Goal: Task Accomplishment & Management: Use online tool/utility

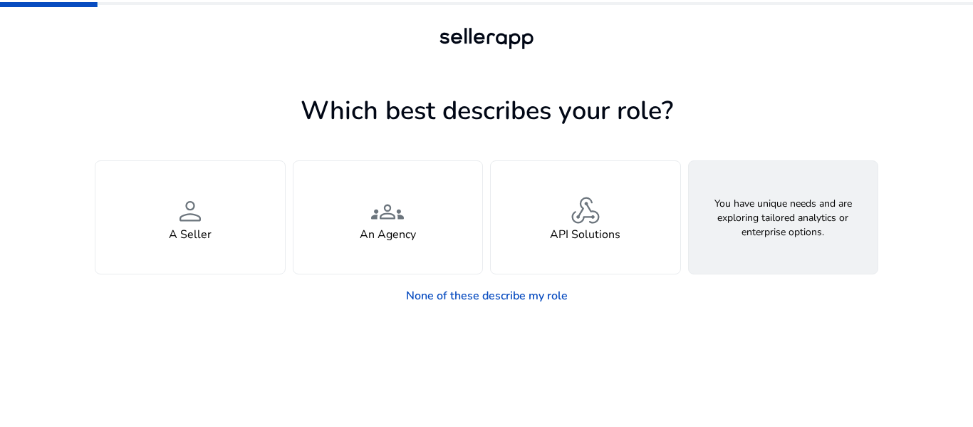
click at [781, 209] on span "feature_search" at bounding box center [783, 211] width 34 height 34
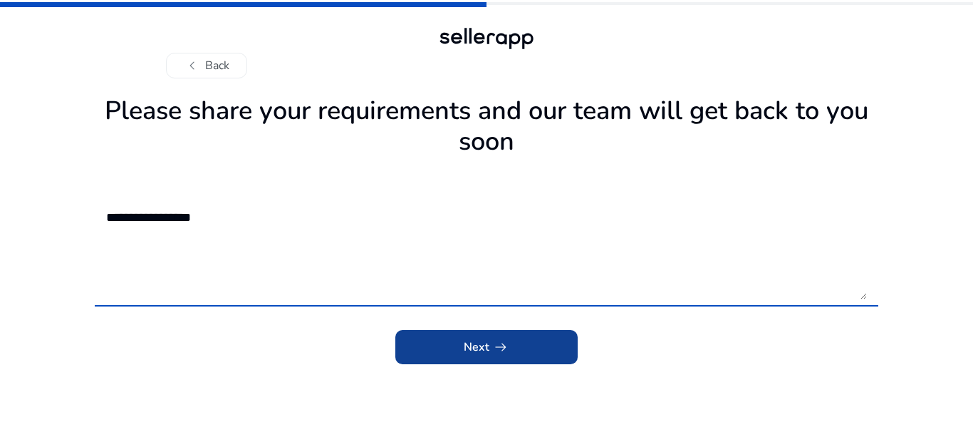
type textarea "**********"
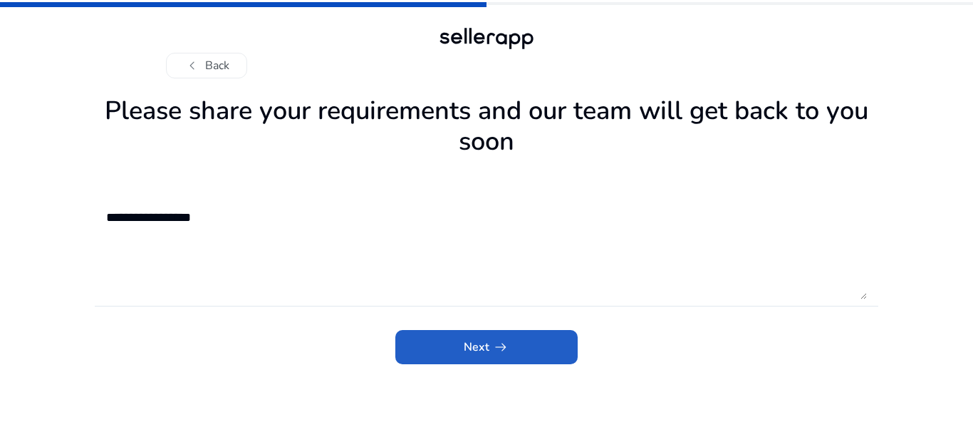
click at [533, 338] on span "submit" at bounding box center [486, 347] width 182 height 34
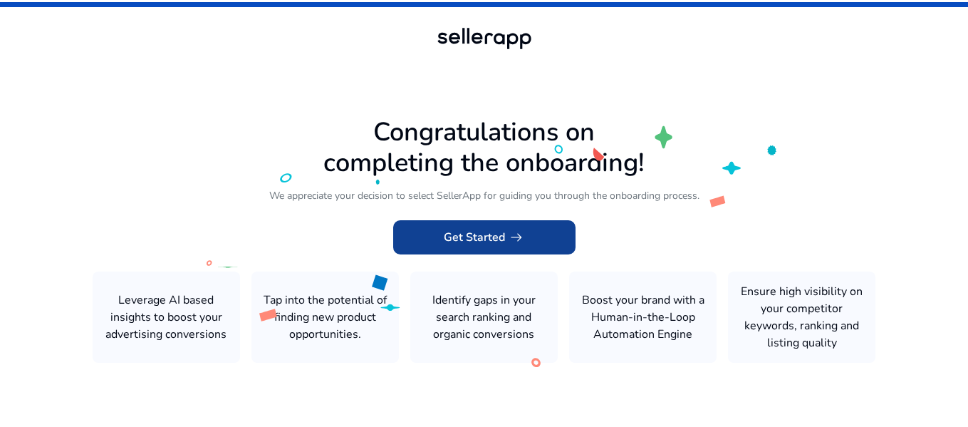
click at [494, 231] on span "Get Started arrow_right_alt" at bounding box center [484, 237] width 81 height 17
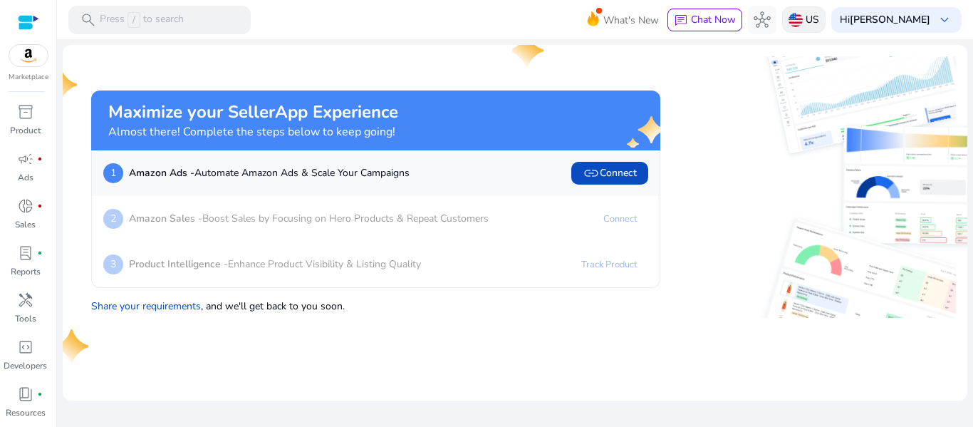
click at [816, 19] on p "US" at bounding box center [813, 19] width 14 height 25
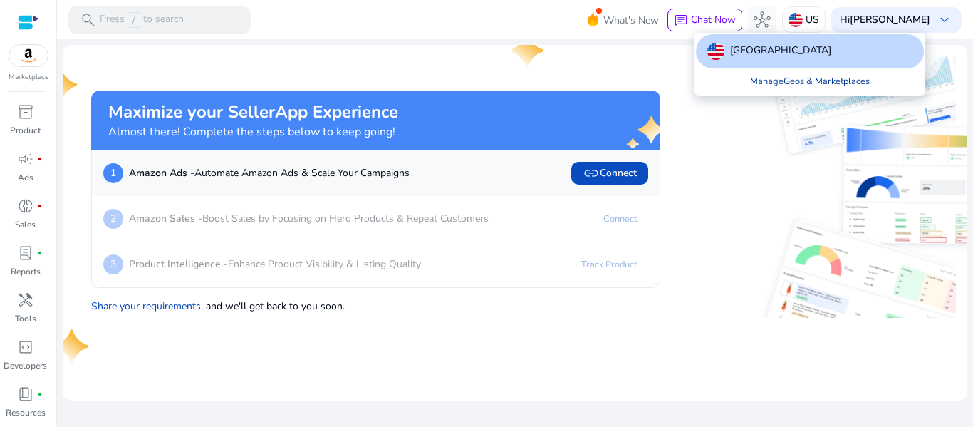
click at [833, 82] on link "Manage Geos & Marketplaces" at bounding box center [810, 81] width 142 height 26
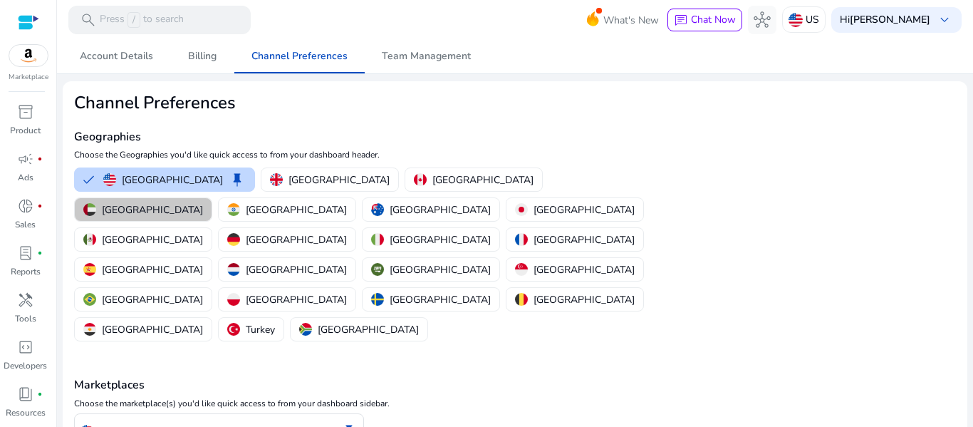
click at [203, 202] on p "United Arab Emirates" at bounding box center [152, 209] width 101 height 15
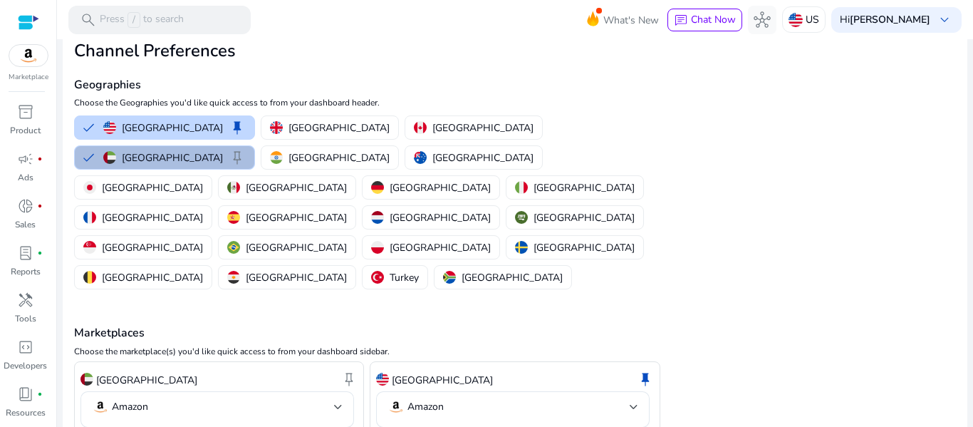
scroll to position [74, 0]
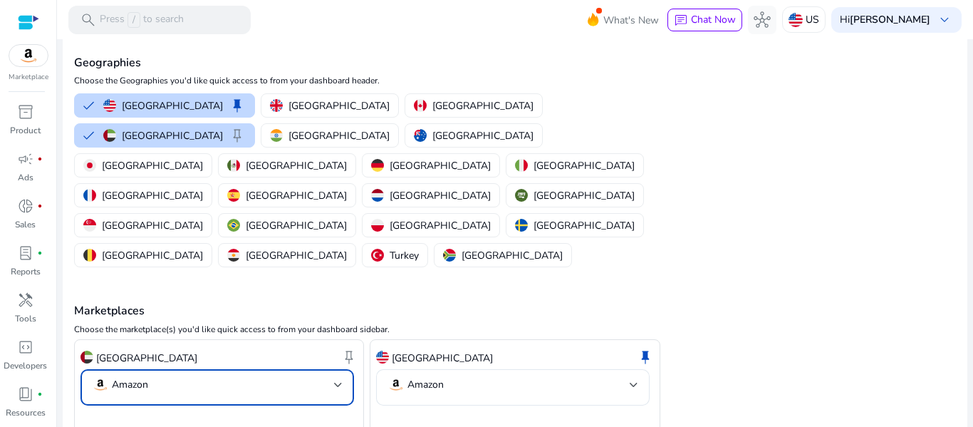
click at [338, 382] on div at bounding box center [338, 385] width 9 height 6
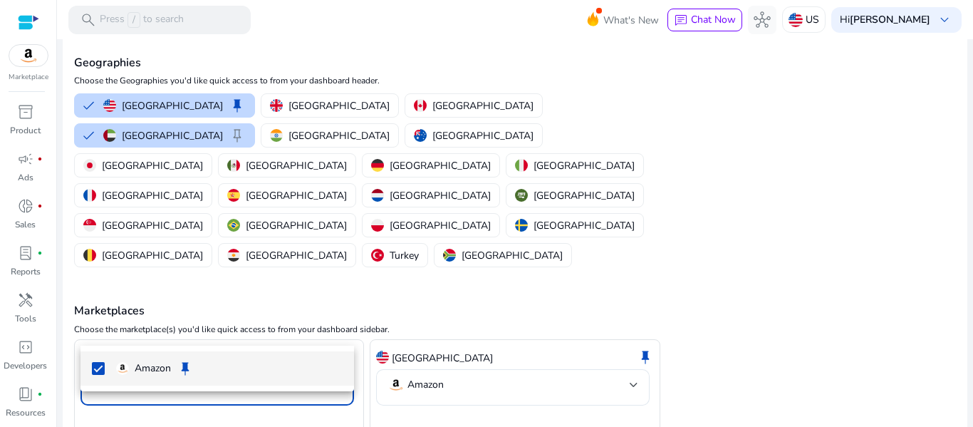
click at [338, 325] on div at bounding box center [486, 213] width 973 height 427
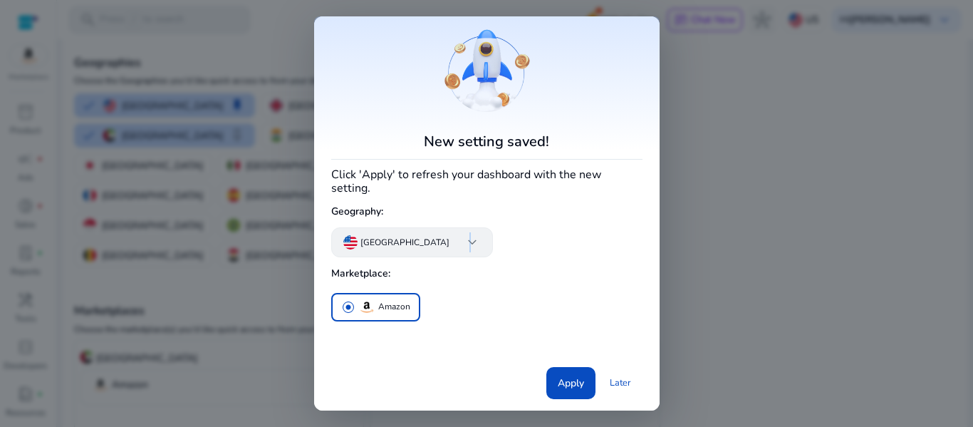
click at [464, 234] on span "keyboard_arrow_down" at bounding box center [472, 242] width 17 height 17
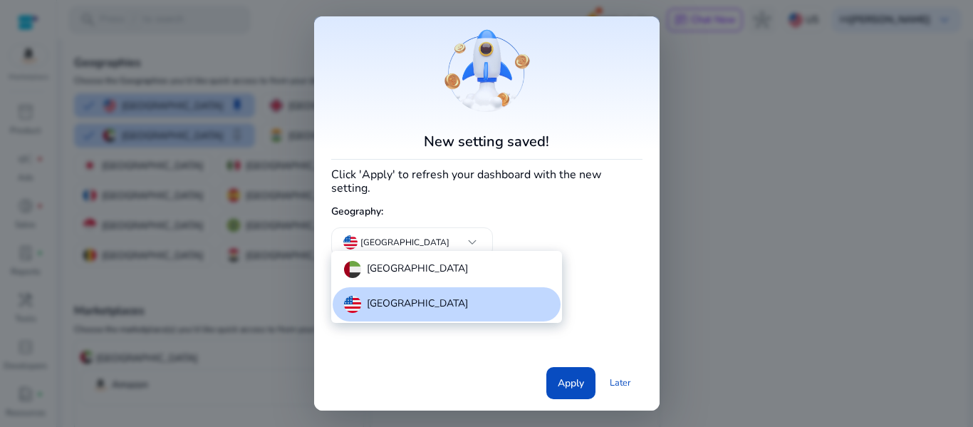
click at [399, 269] on p "United Arab Emirates" at bounding box center [417, 269] width 101 height 17
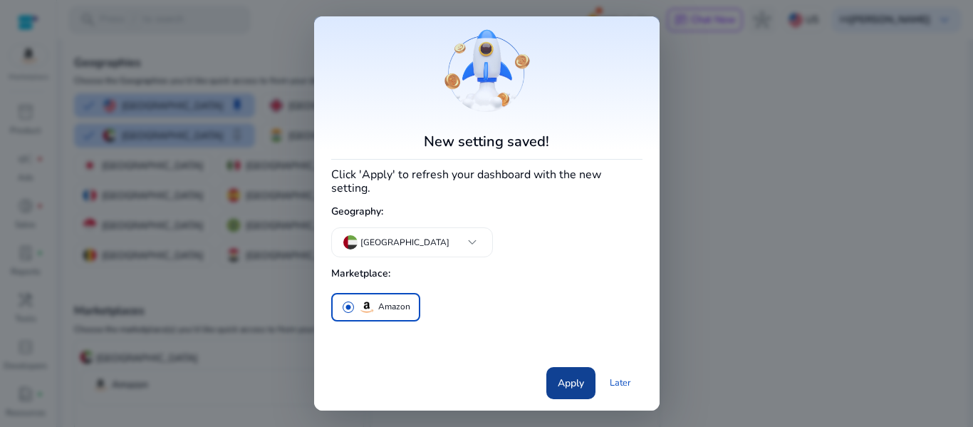
click at [571, 385] on span at bounding box center [570, 382] width 49 height 34
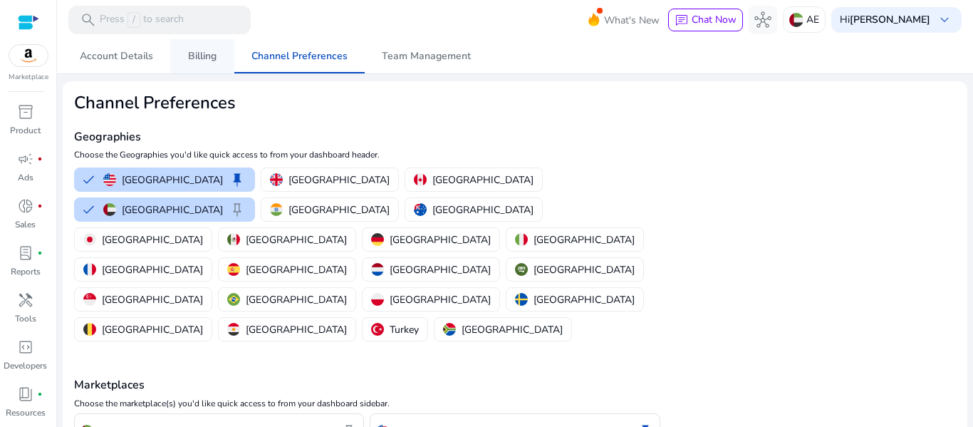
click at [202, 53] on span "Billing" at bounding box center [202, 56] width 28 height 10
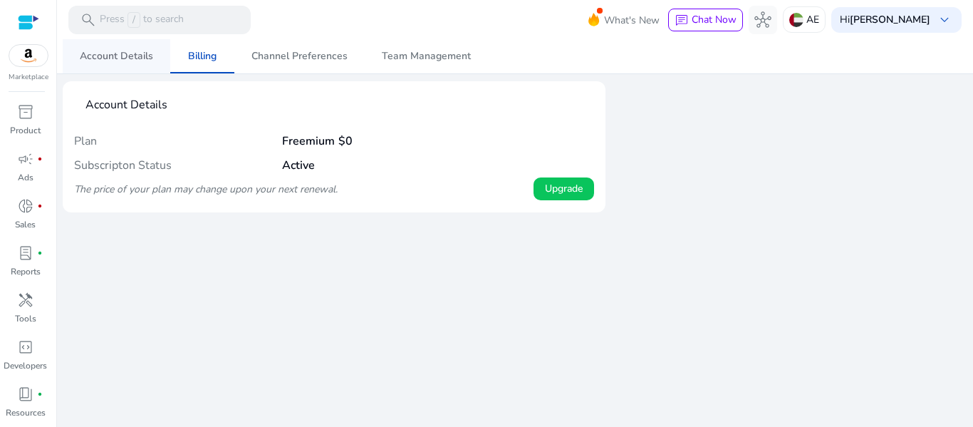
click at [103, 63] on span "Account Details" at bounding box center [116, 56] width 73 height 34
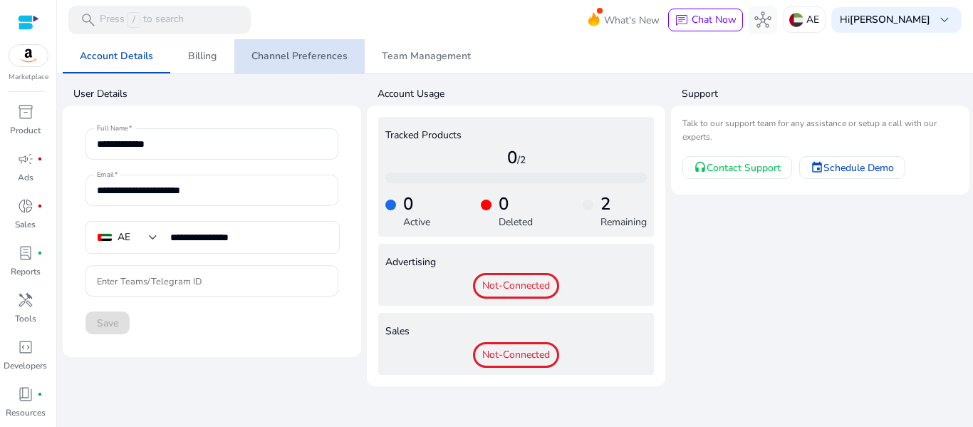
click at [318, 53] on span "Channel Preferences" at bounding box center [299, 56] width 96 height 10
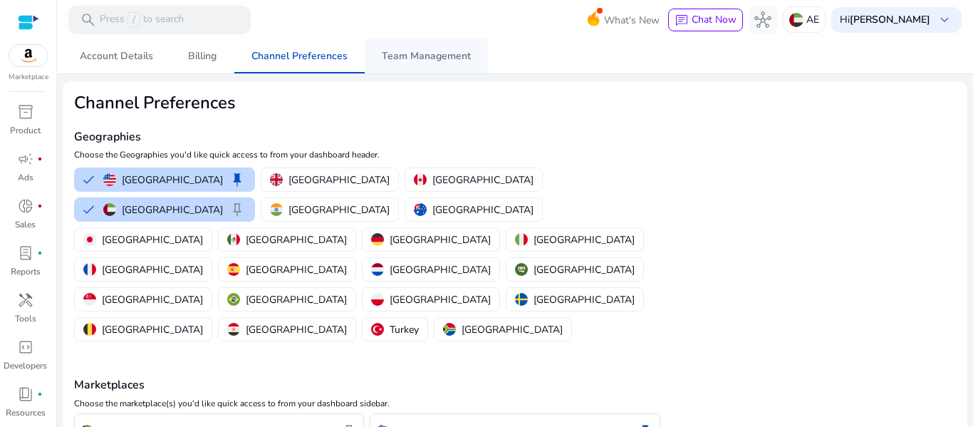
click at [434, 61] on span "Team Management" at bounding box center [426, 56] width 89 height 10
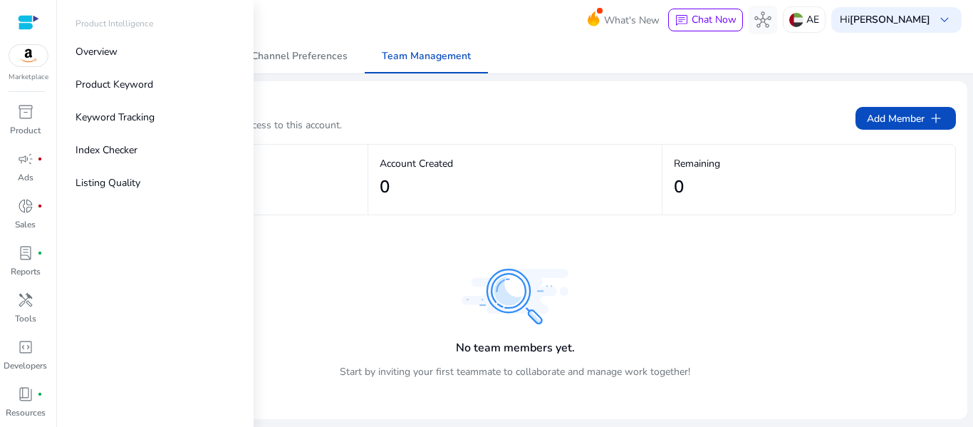
click at [25, 58] on img at bounding box center [28, 55] width 38 height 21
click at [22, 123] on link "inventory_2 Product" at bounding box center [25, 123] width 51 height 47
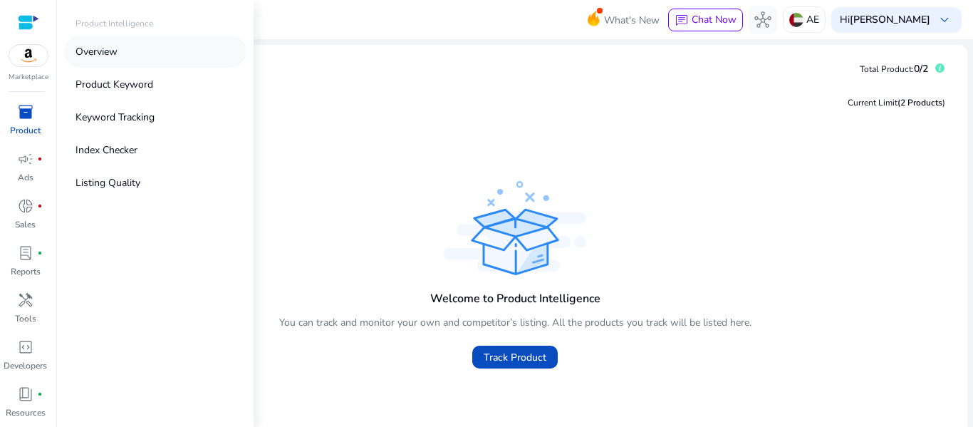
click at [104, 51] on p "Overview" at bounding box center [96, 51] width 42 height 15
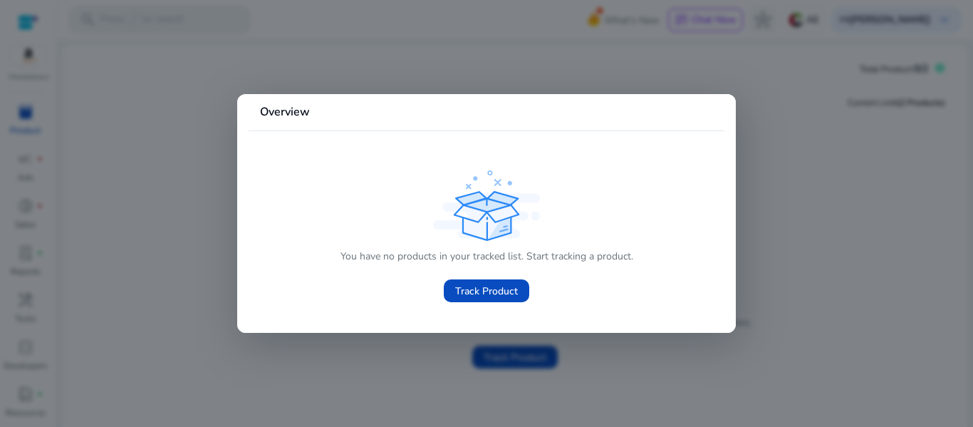
click at [808, 261] on div at bounding box center [486, 213] width 973 height 427
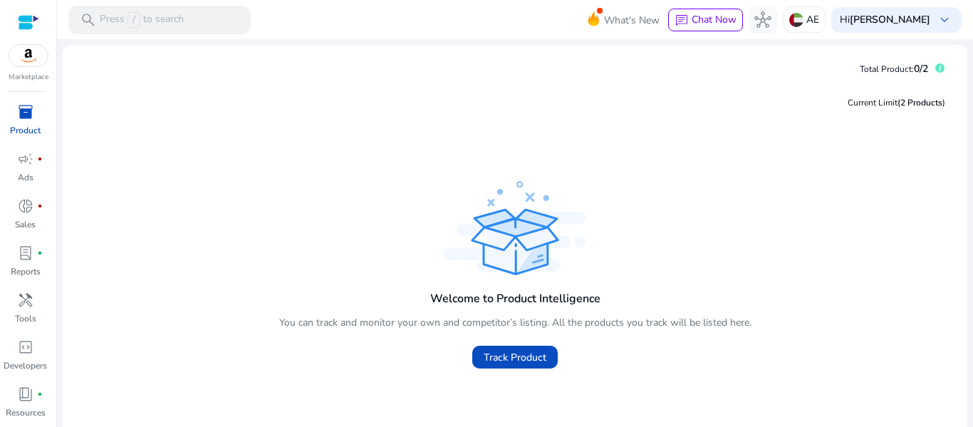
click at [24, 125] on p "Product" at bounding box center [25, 130] width 31 height 13
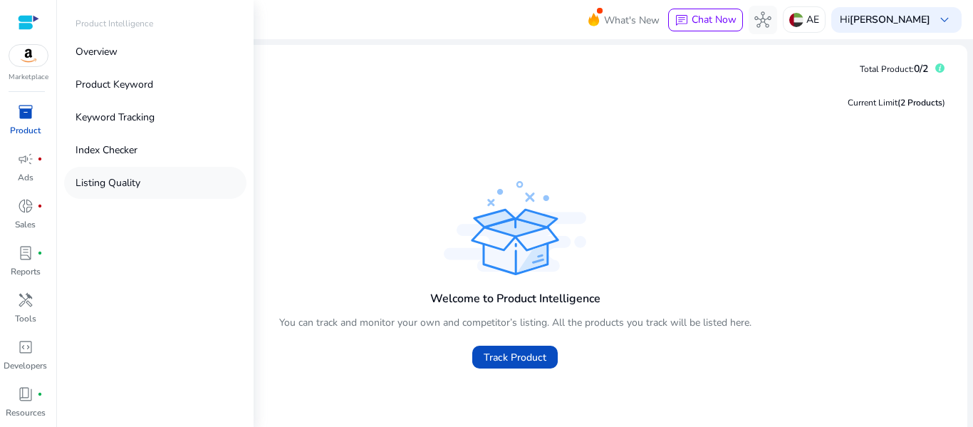
click at [125, 184] on p "Listing Quality" at bounding box center [107, 182] width 65 height 15
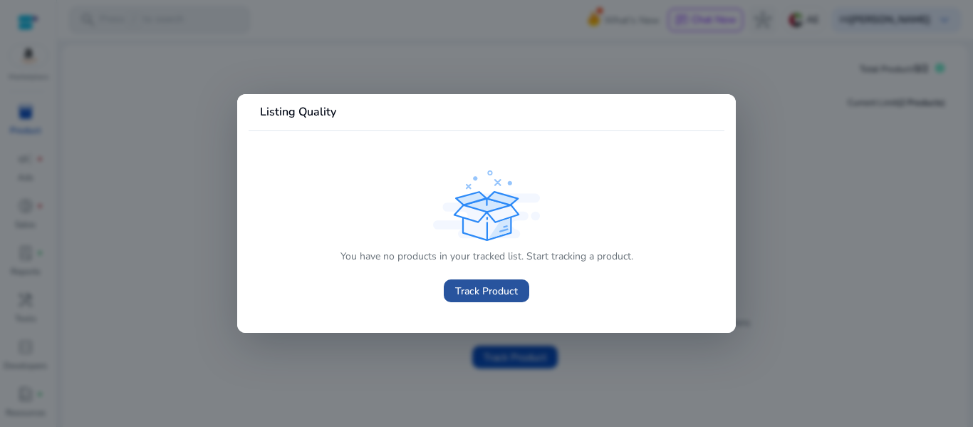
click at [509, 286] on span "Track Product" at bounding box center [486, 290] width 63 height 15
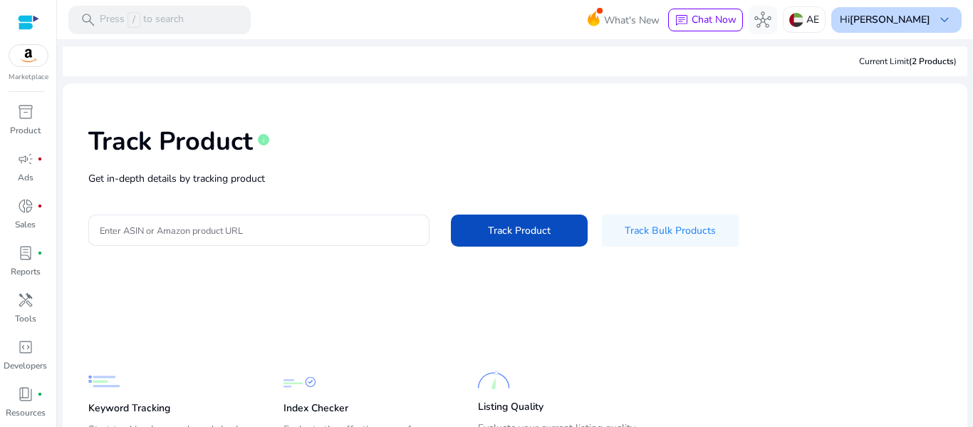
click at [941, 22] on span "keyboard_arrow_down" at bounding box center [944, 19] width 17 height 17
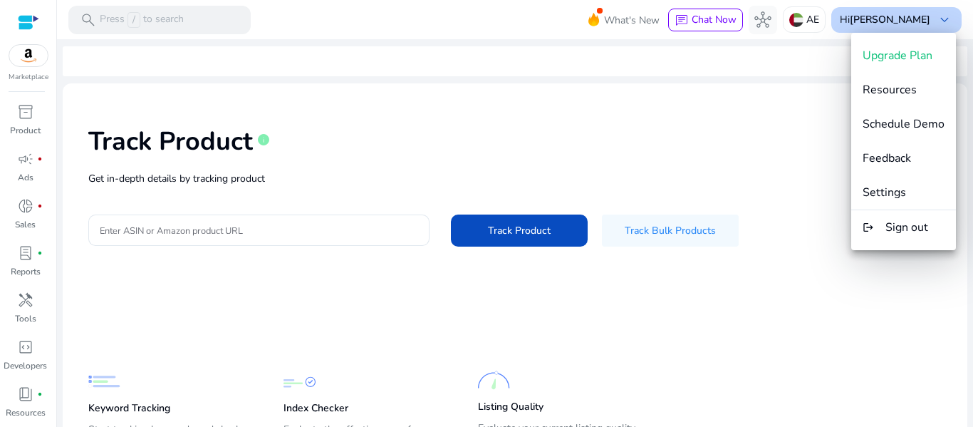
click at [941, 21] on div at bounding box center [486, 213] width 973 height 427
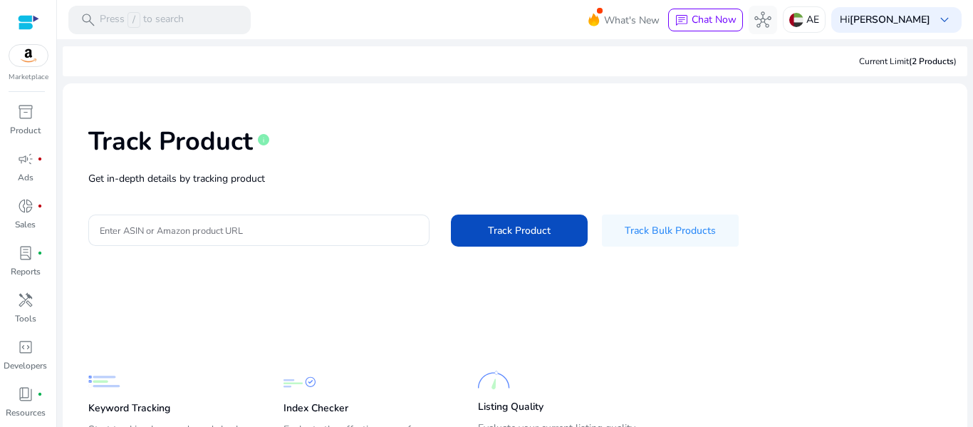
click at [869, 156] on div "Track Product info" at bounding box center [514, 138] width 853 height 58
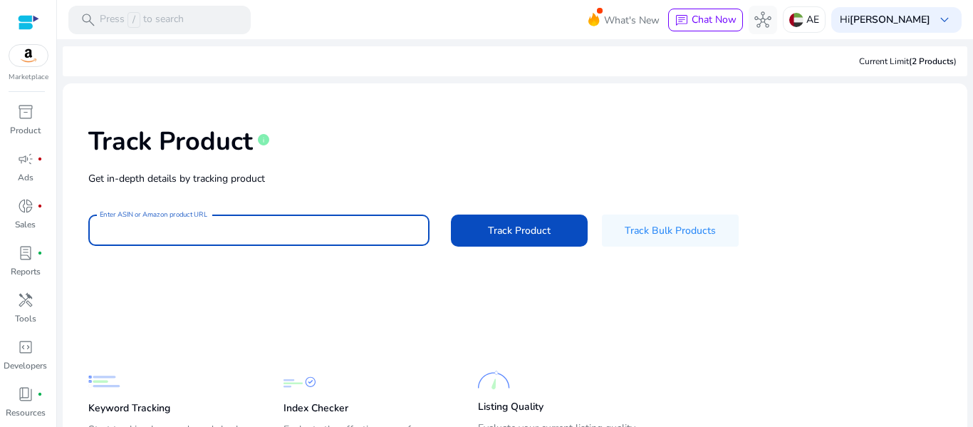
paste input "**********"
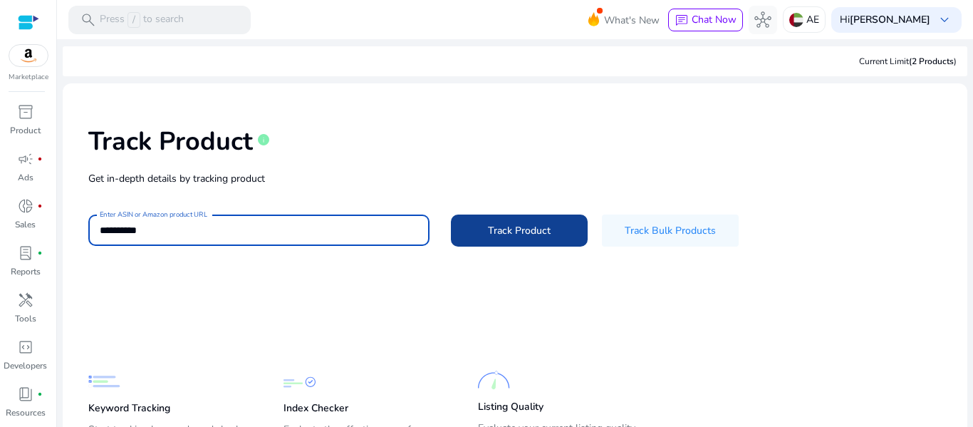
type input "**********"
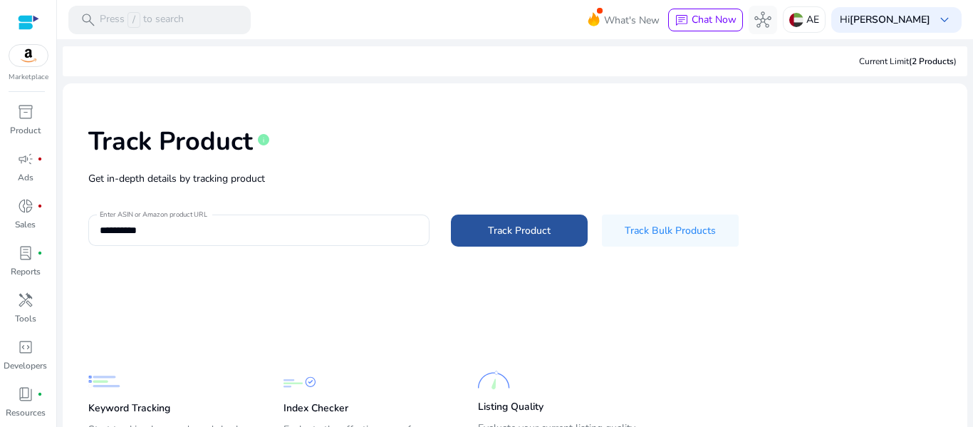
click at [502, 230] on span "Track Product" at bounding box center [519, 230] width 63 height 15
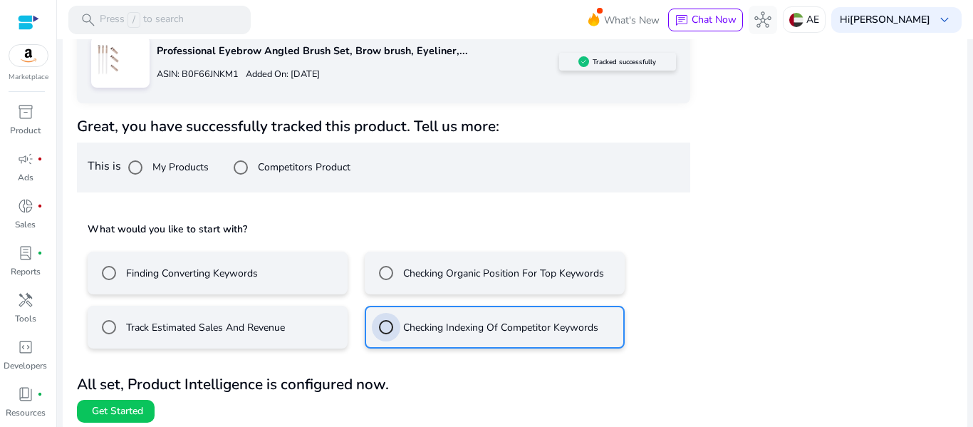
scroll to position [261, 0]
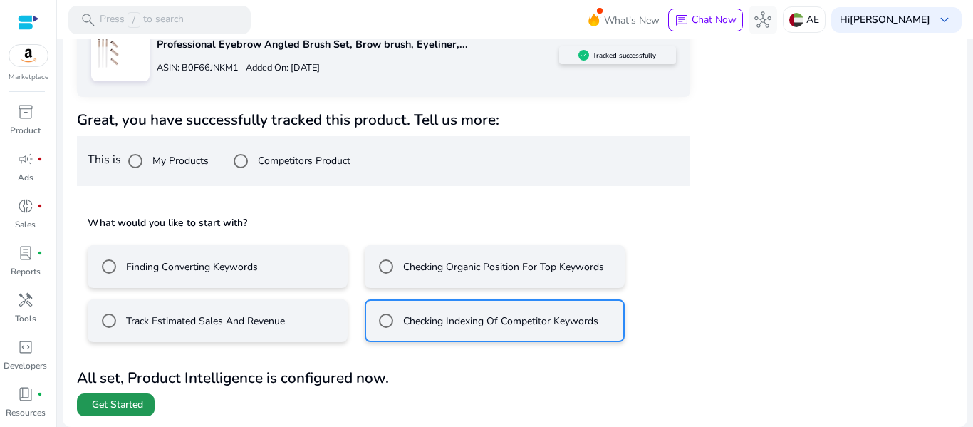
click at [90, 407] on span "Get Started" at bounding box center [115, 404] width 55 height 14
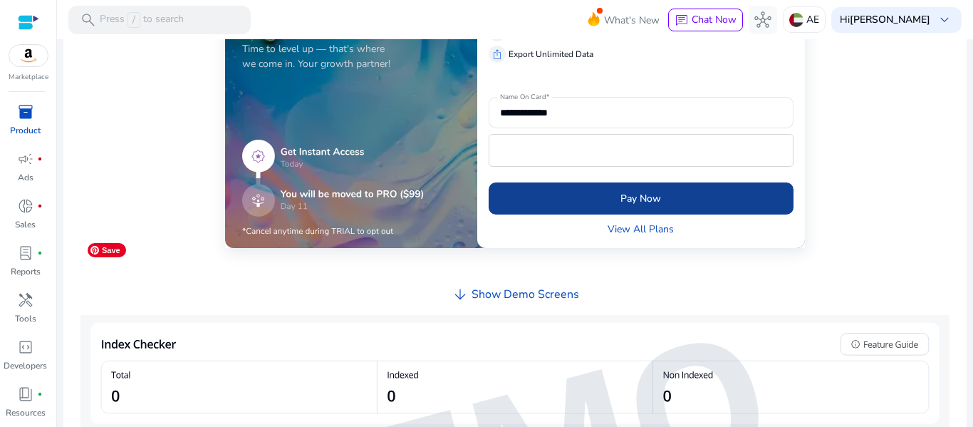
scroll to position [396, 0]
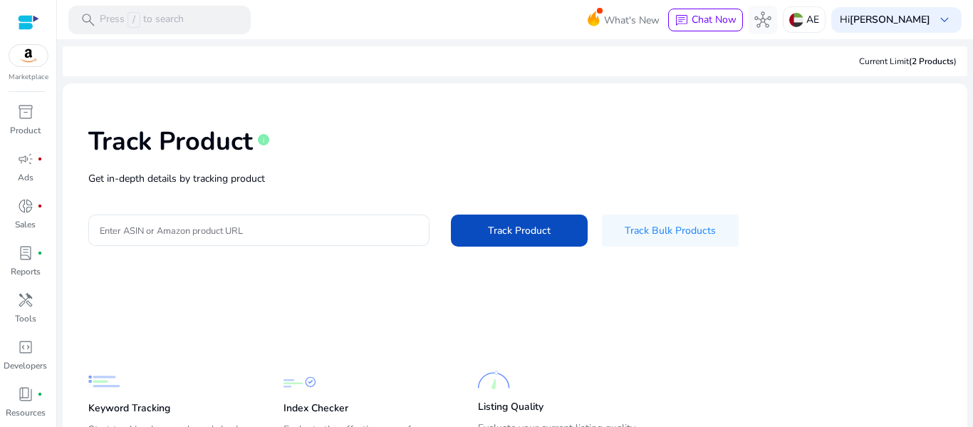
scroll to position [88, 0]
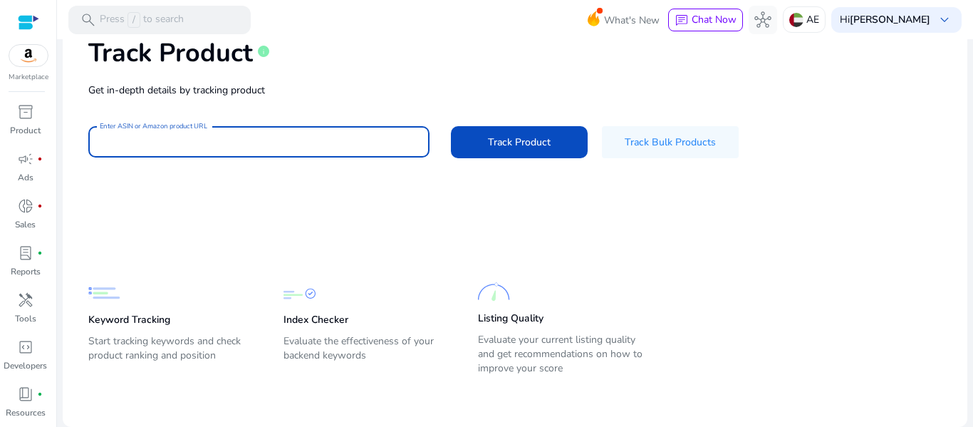
paste input "**********"
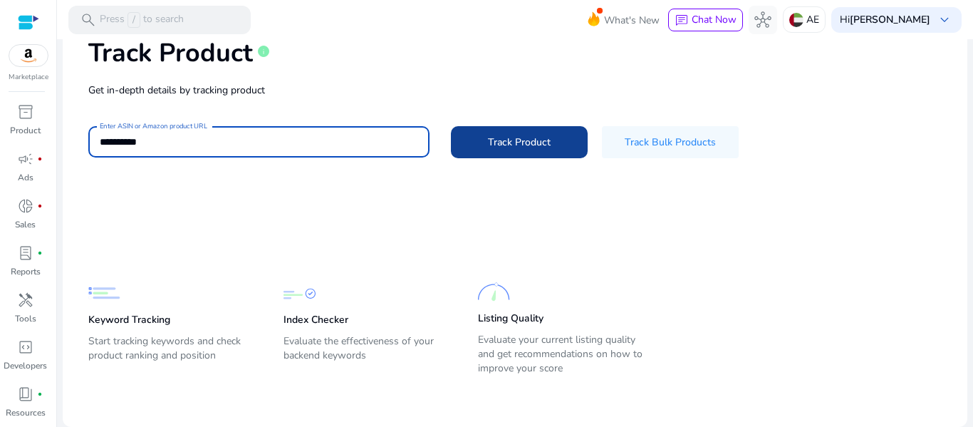
type input "**********"
click at [544, 139] on span "Track Product" at bounding box center [519, 142] width 63 height 15
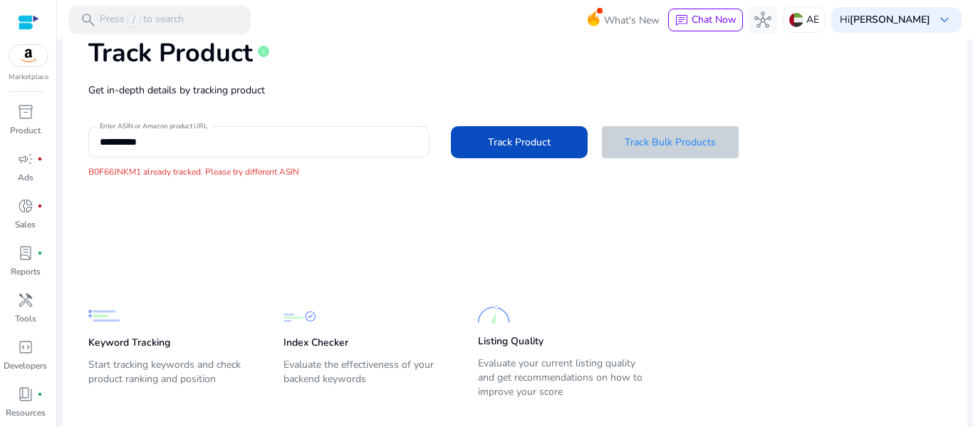
click at [638, 147] on span "Track Bulk Products" at bounding box center [670, 142] width 91 height 15
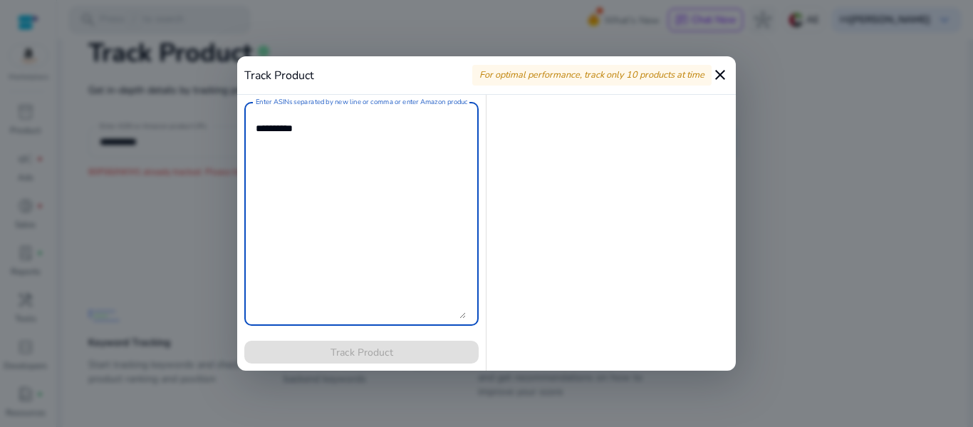
click at [726, 73] on mat-icon "close" at bounding box center [720, 74] width 17 height 17
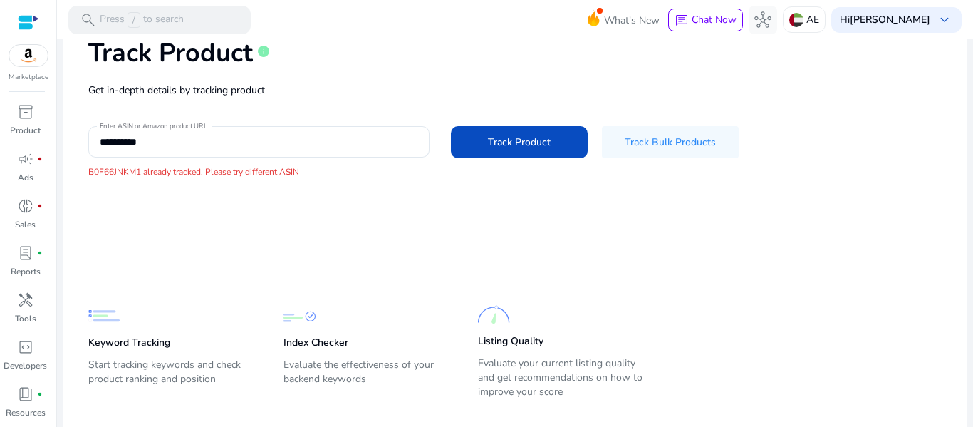
click at [130, 199] on div "**********" at bounding box center [515, 107] width 882 height 203
click at [215, 225] on mat-card-content "**********" at bounding box center [515, 222] width 905 height 455
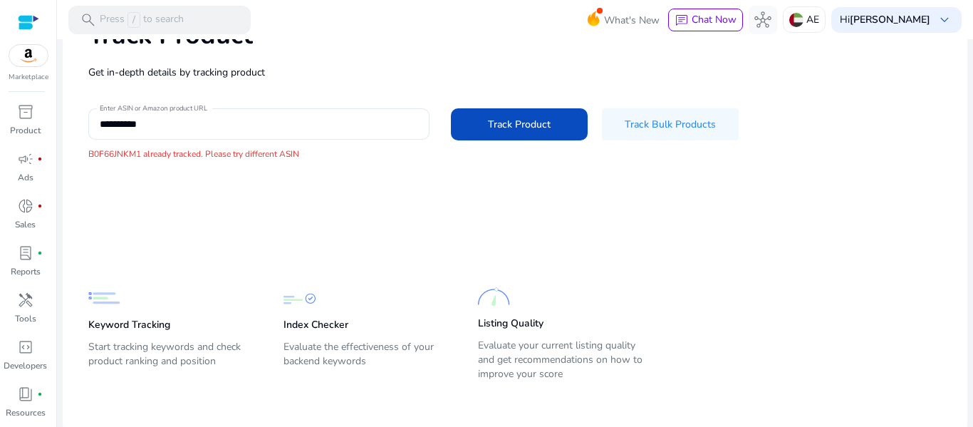
scroll to position [112, 0]
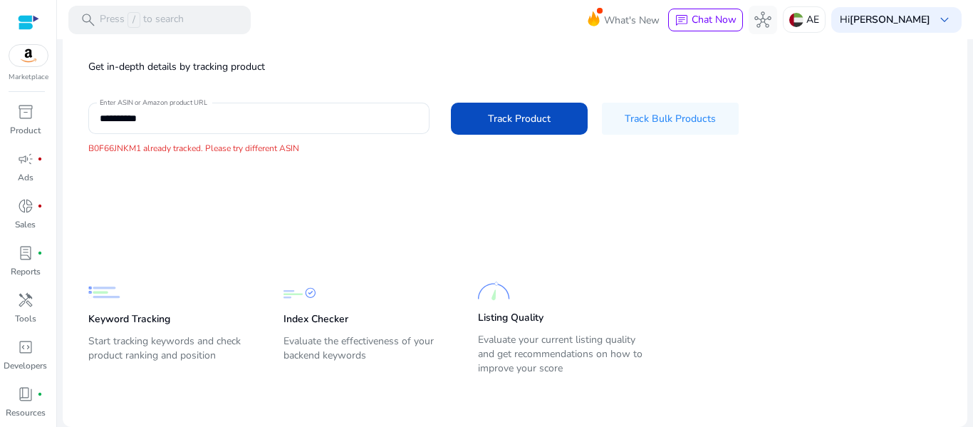
click at [394, 339] on p "Evaluate the effectiveness of your backend keywords" at bounding box center [366, 354] width 167 height 40
click at [524, 327] on div "Listing Quality Evaluate your current listing quality and get recommendations o…" at bounding box center [561, 327] width 167 height 104
click at [171, 149] on p "B0F66JNKM1 already tracked. Please try different ASIN" at bounding box center [514, 148] width 853 height 13
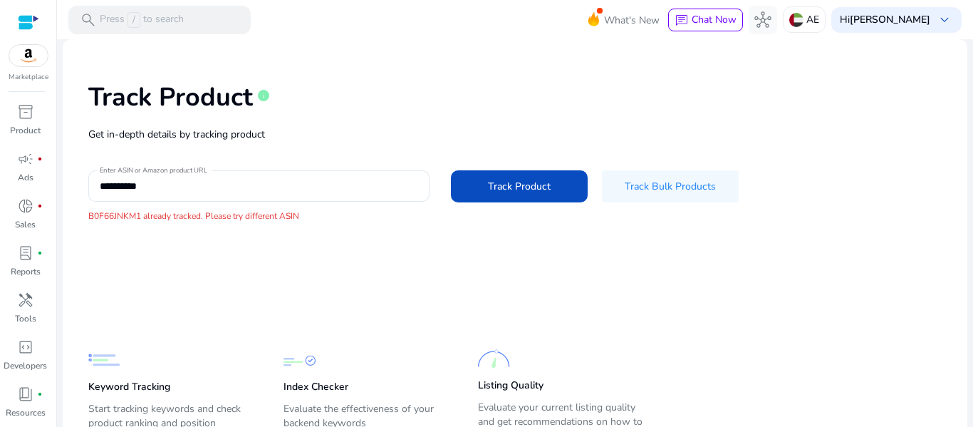
scroll to position [71, 0]
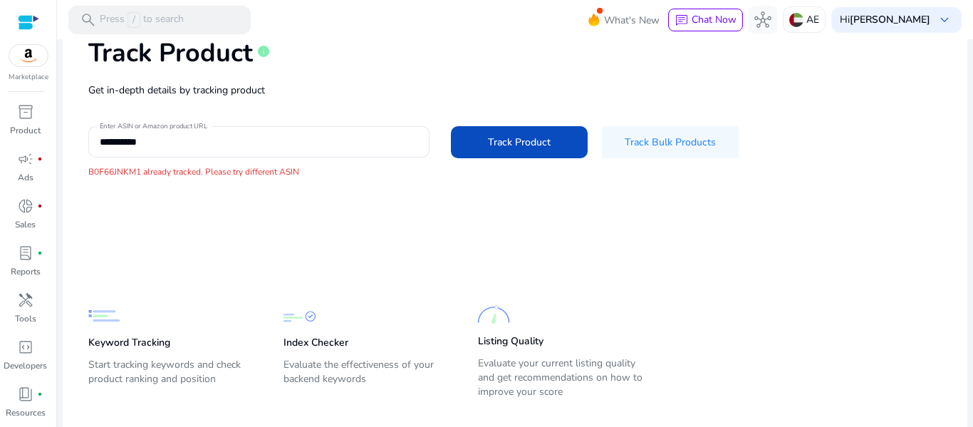
scroll to position [112, 0]
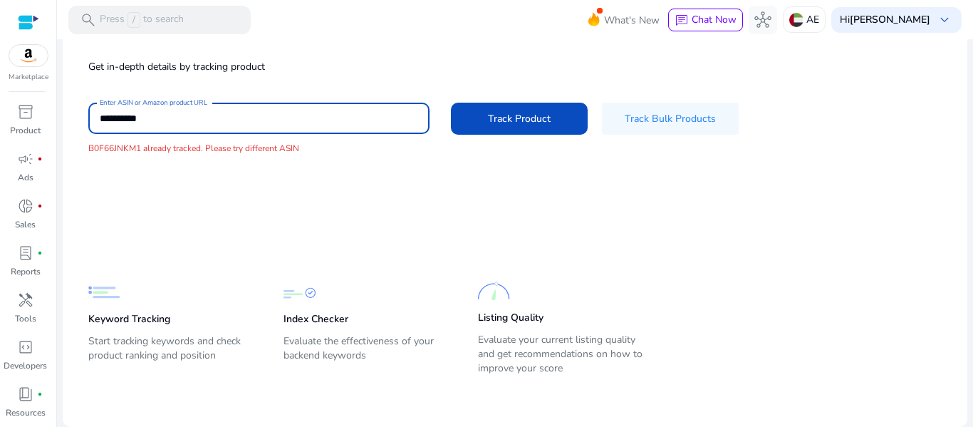
click at [190, 118] on input "**********" at bounding box center [259, 118] width 318 height 16
click at [306, 320] on p "Index Checker" at bounding box center [315, 319] width 65 height 14
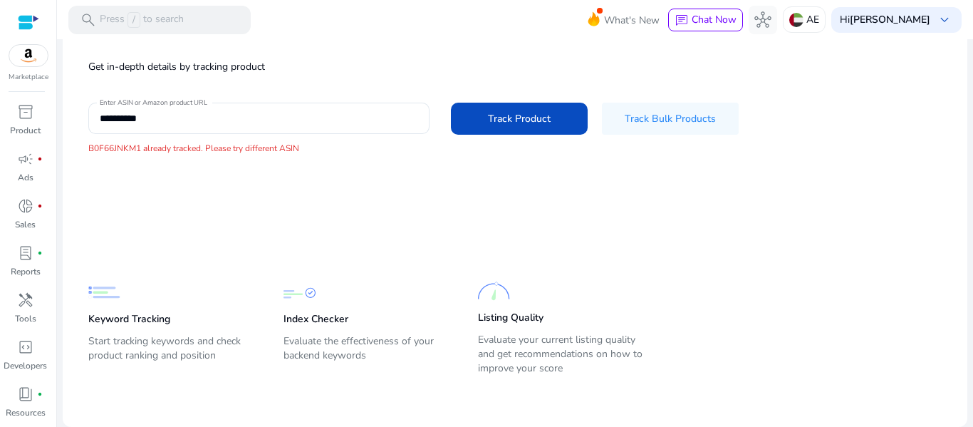
click at [392, 343] on p "Evaluate the effectiveness of your backend keywords" at bounding box center [366, 354] width 167 height 40
click at [22, 162] on span "campaign" at bounding box center [25, 158] width 17 height 17
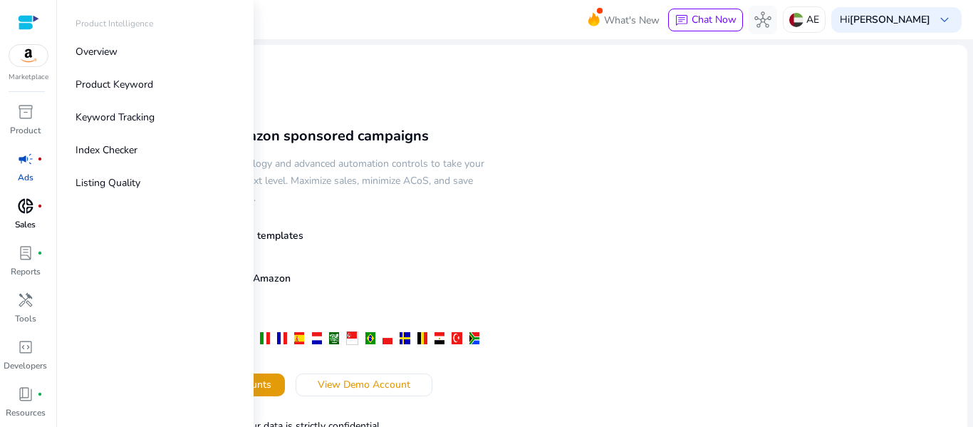
click at [26, 211] on span "donut_small" at bounding box center [25, 205] width 17 height 17
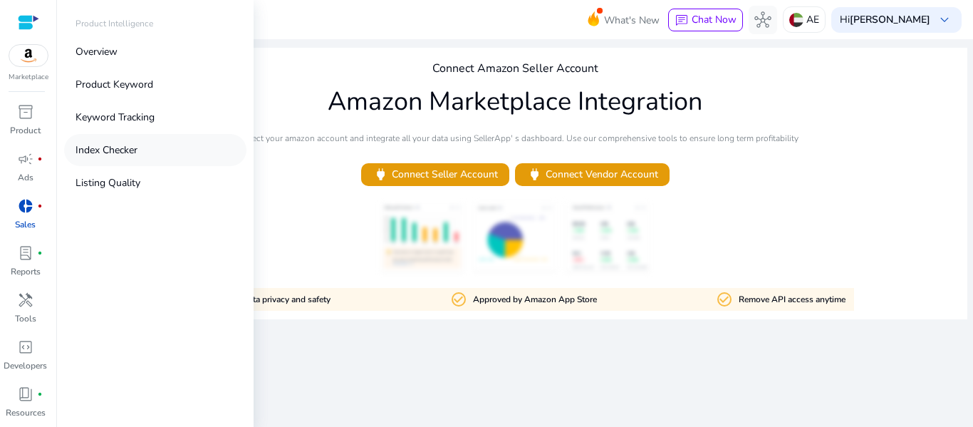
click at [123, 153] on p "Index Checker" at bounding box center [106, 149] width 62 height 15
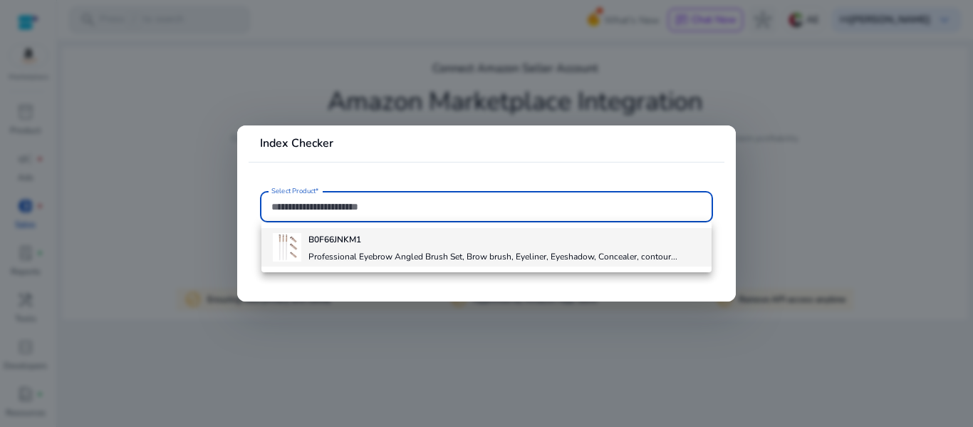
click at [348, 246] on div "B0F66JNKM1 Professional Eyebrow Angled Brush Set, Brow brush, Eyeliner, Eyeshad…" at bounding box center [492, 247] width 369 height 38
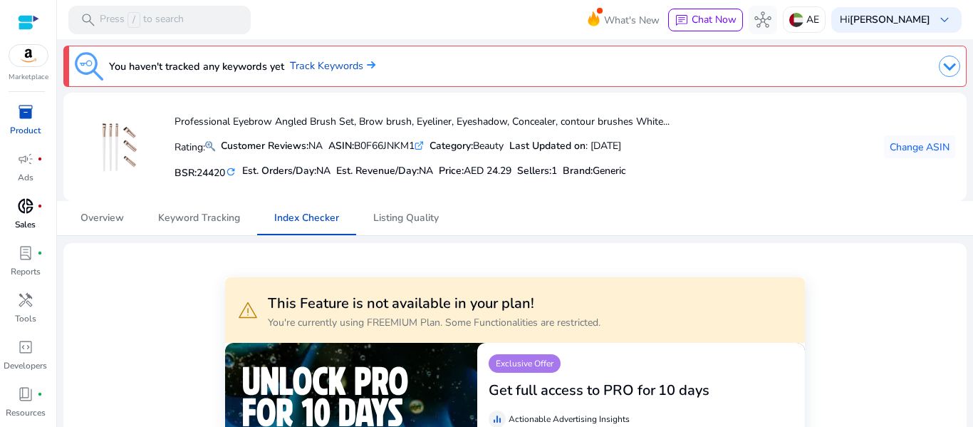
click at [939, 66] on img at bounding box center [949, 66] width 21 height 21
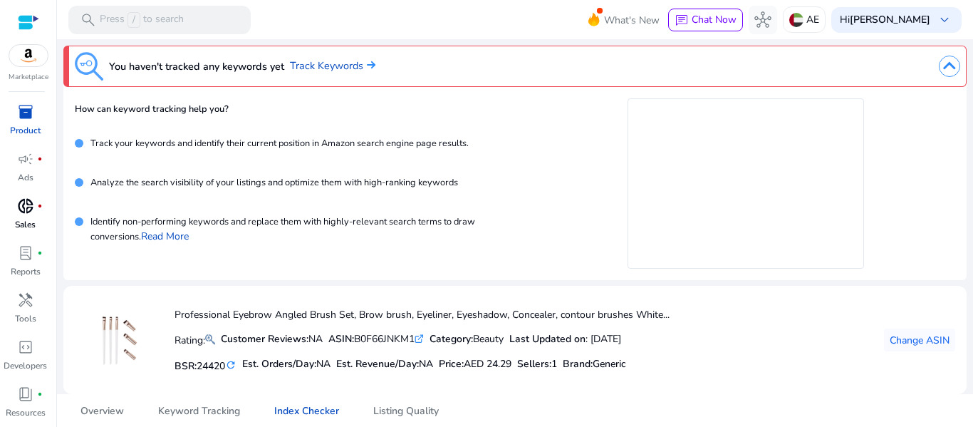
click at [941, 68] on img at bounding box center [949, 66] width 21 height 21
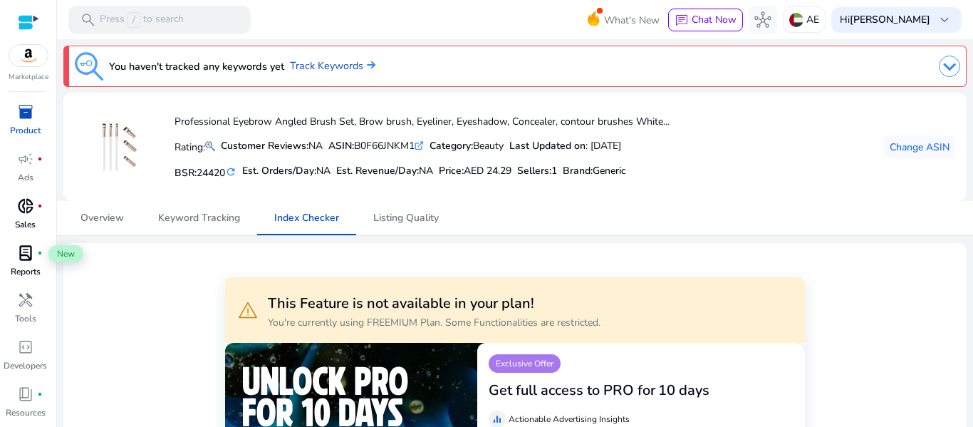
click at [26, 256] on span "lab_profile" at bounding box center [25, 252] width 17 height 17
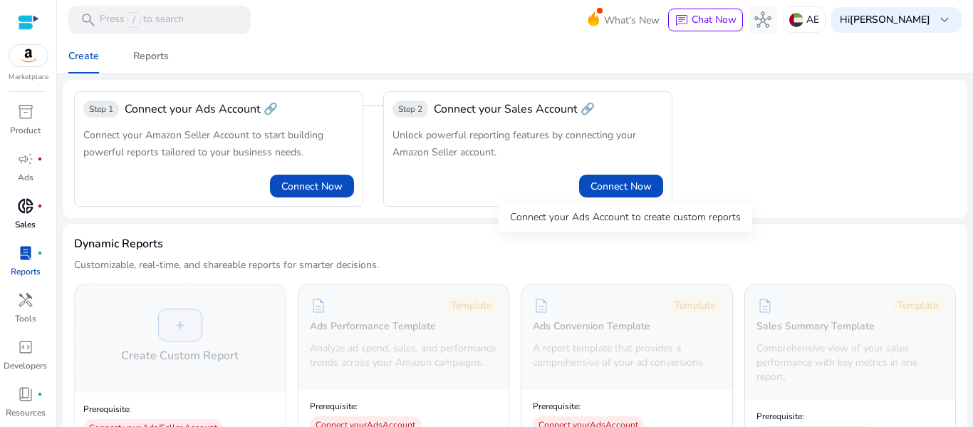
scroll to position [71, 0]
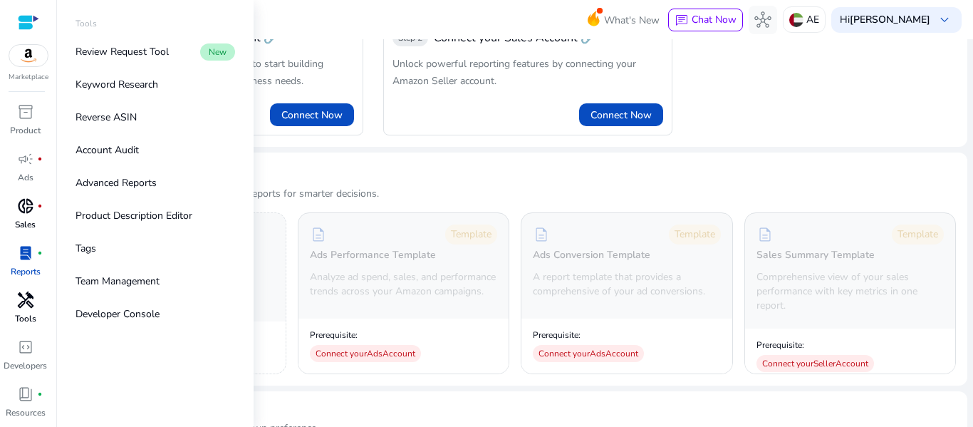
click at [24, 302] on span "handyman" at bounding box center [25, 299] width 17 height 17
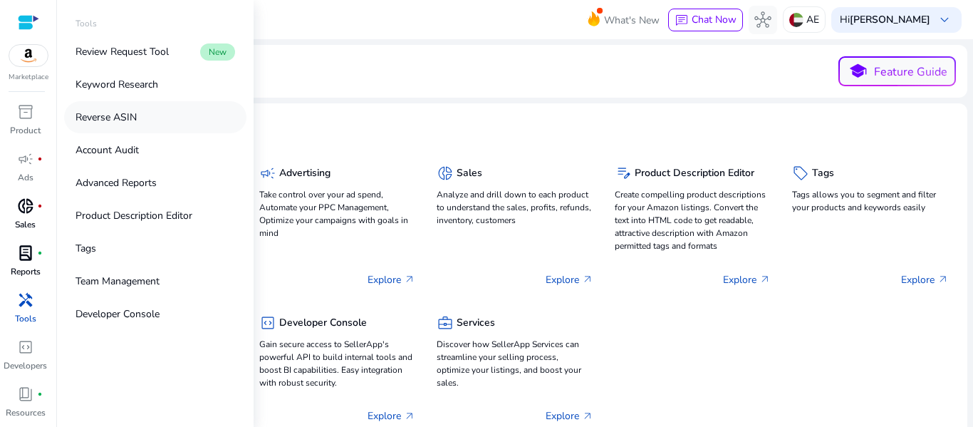
click at [125, 123] on p "Reverse ASIN" at bounding box center [105, 117] width 61 height 15
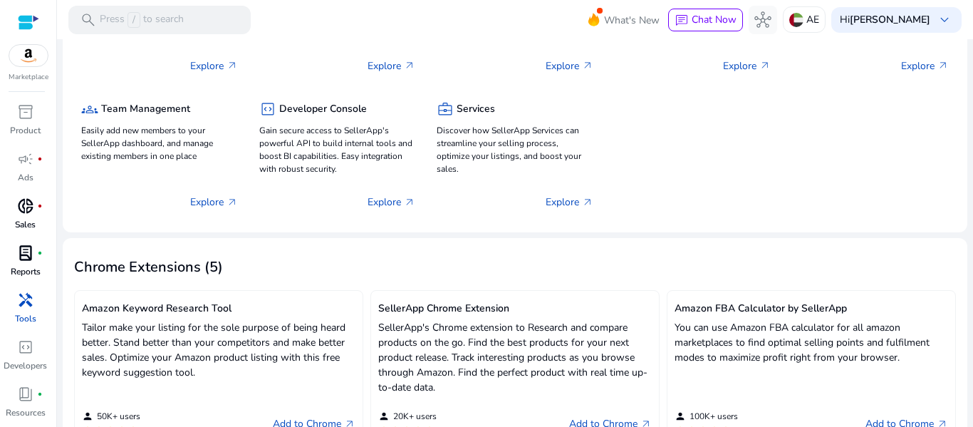
scroll to position [71, 0]
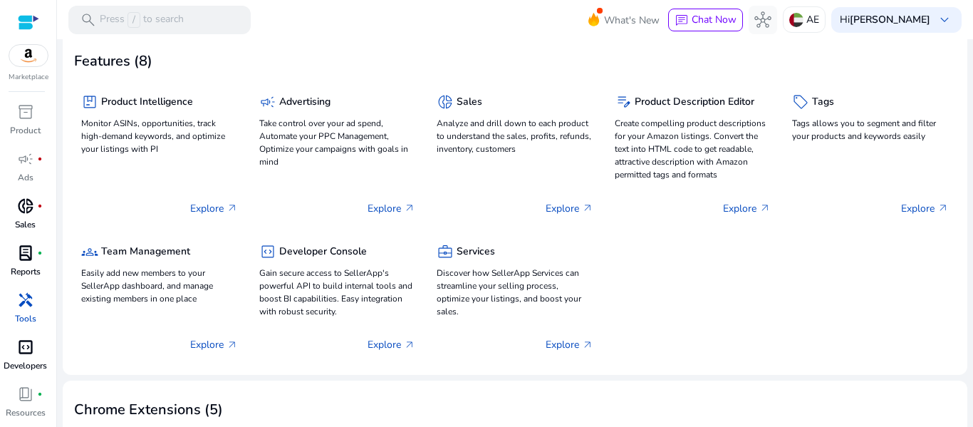
click at [22, 357] on div "code_blocks" at bounding box center [26, 346] width 40 height 23
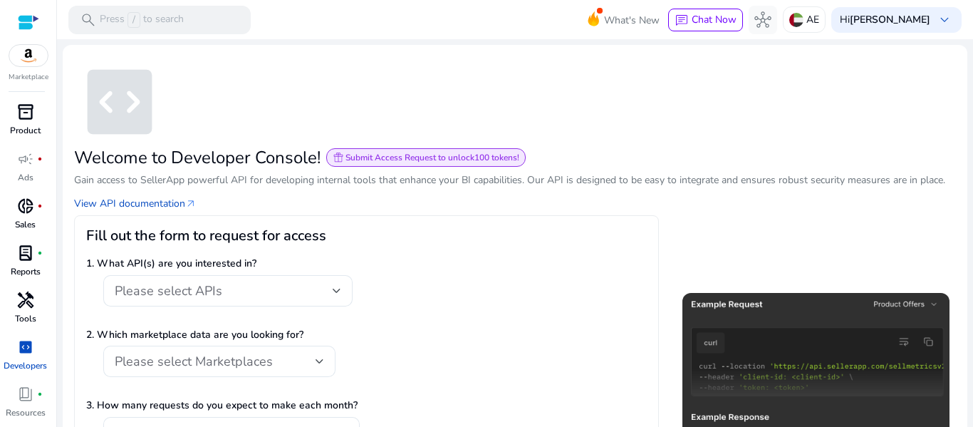
click at [22, 117] on span "inventory_2" at bounding box center [25, 111] width 17 height 17
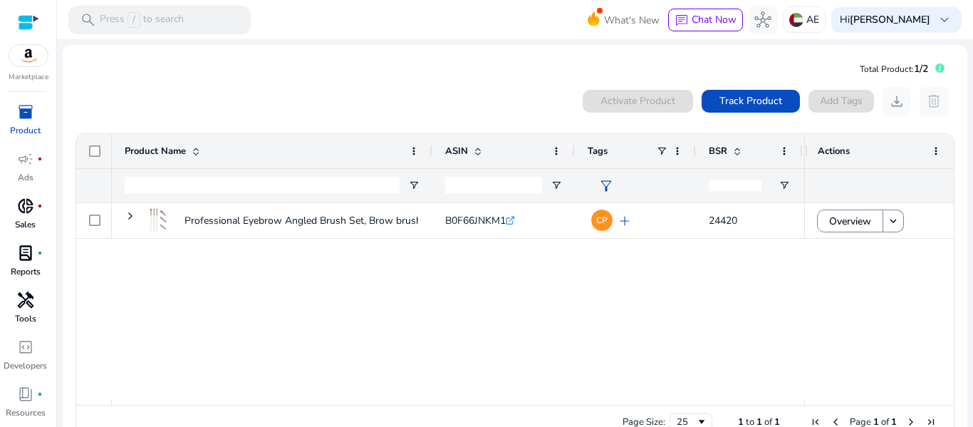
click at [734, 184] on input "number" at bounding box center [735, 184] width 53 height 11
click at [788, 188] on span "Open Filter Menu" at bounding box center [783, 184] width 11 height 11
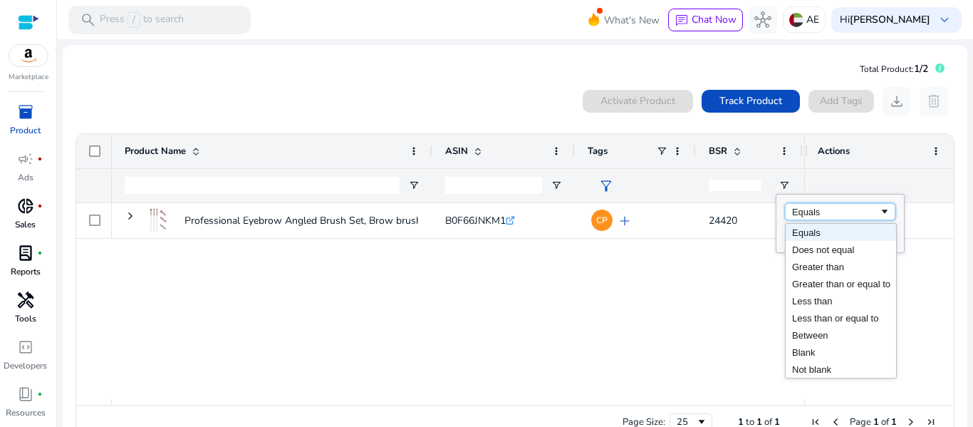
click at [879, 213] on div "Equals" at bounding box center [835, 212] width 87 height 11
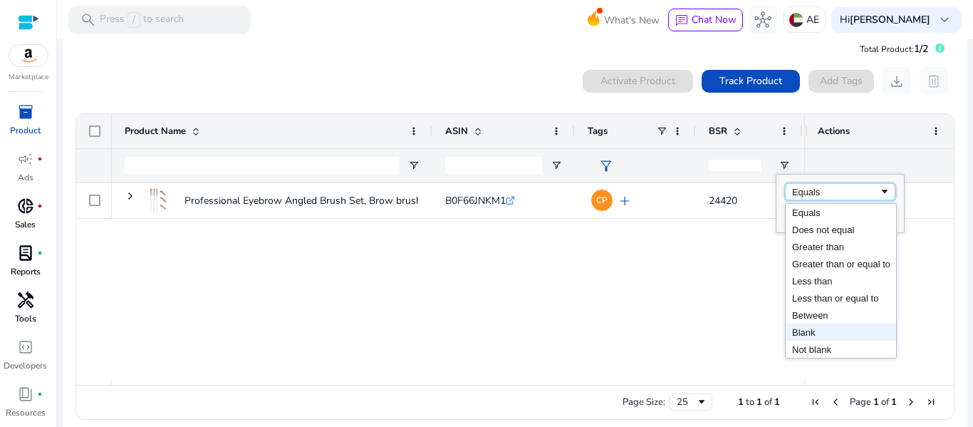
scroll to position [32, 0]
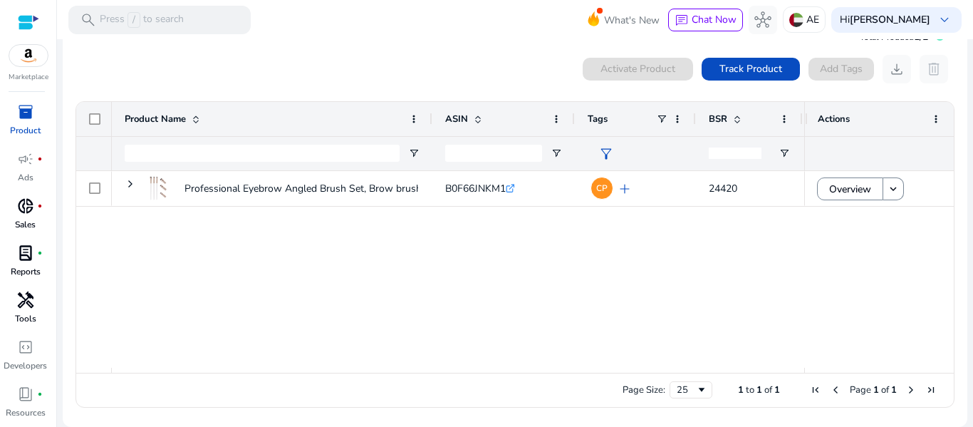
click at [742, 242] on div "Professional Eyebrow Angled Brush Set, Brow brush, Eyeliner,... B0F66JNKM1 .st0…" at bounding box center [458, 269] width 692 height 197
click at [656, 68] on div "Activate Product" at bounding box center [638, 69] width 110 height 23
click at [724, 69] on span "Track Product" at bounding box center [750, 68] width 63 height 15
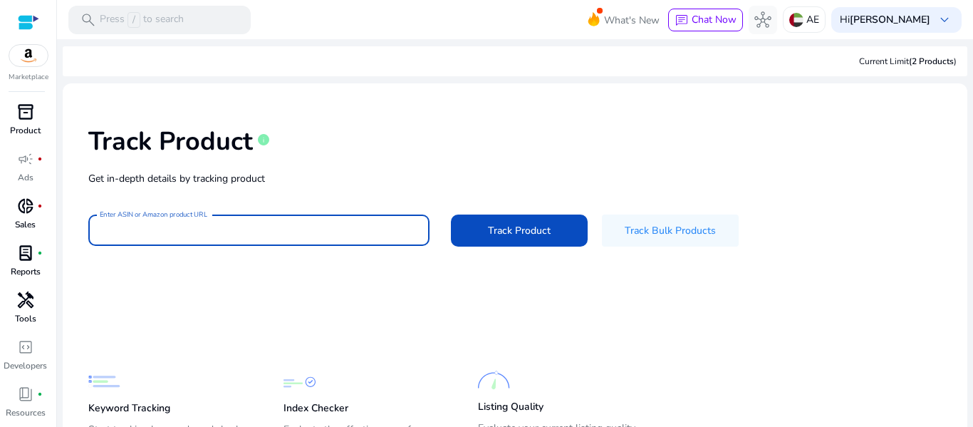
paste input "**********"
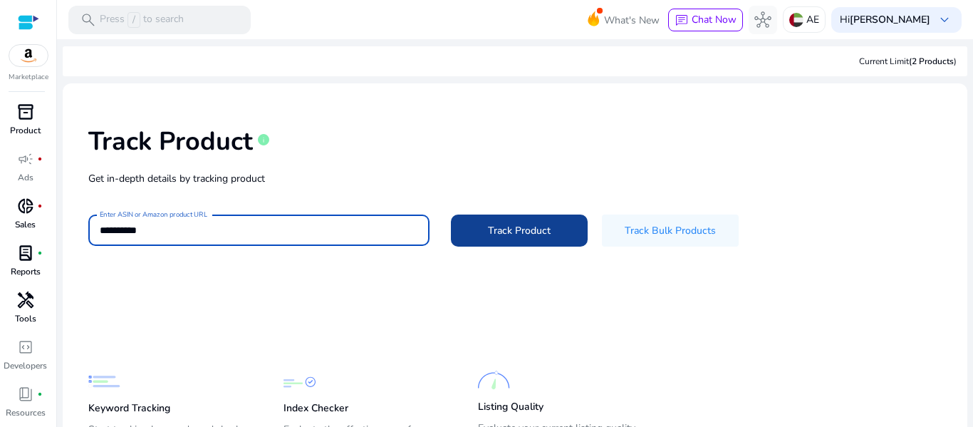
type input "**********"
click at [540, 229] on span "Track Product" at bounding box center [519, 230] width 63 height 15
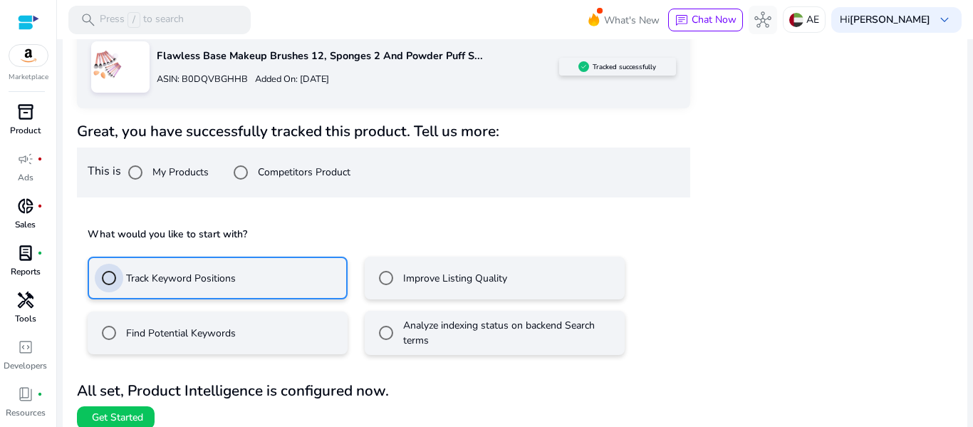
scroll to position [262, 0]
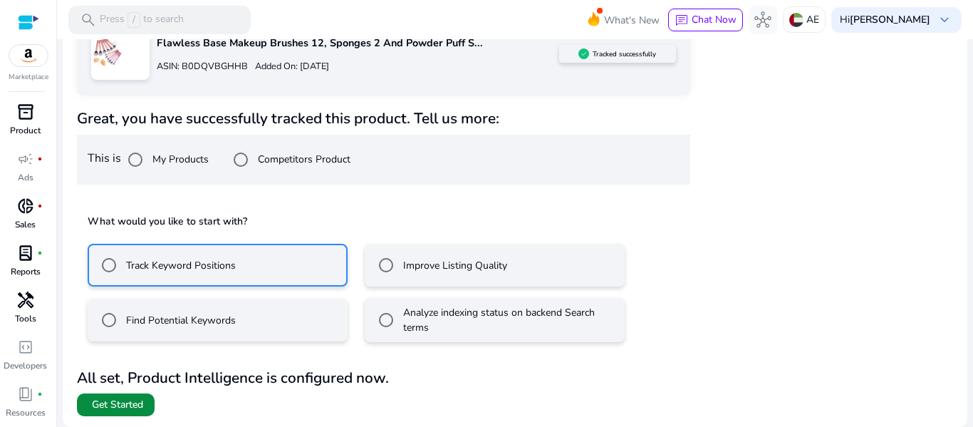
click at [113, 401] on span "Get Started" at bounding box center [117, 404] width 51 height 14
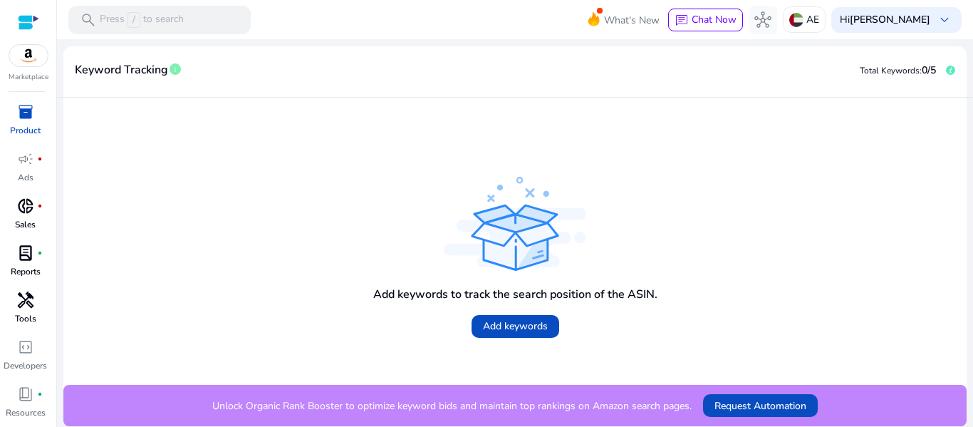
scroll to position [20, 0]
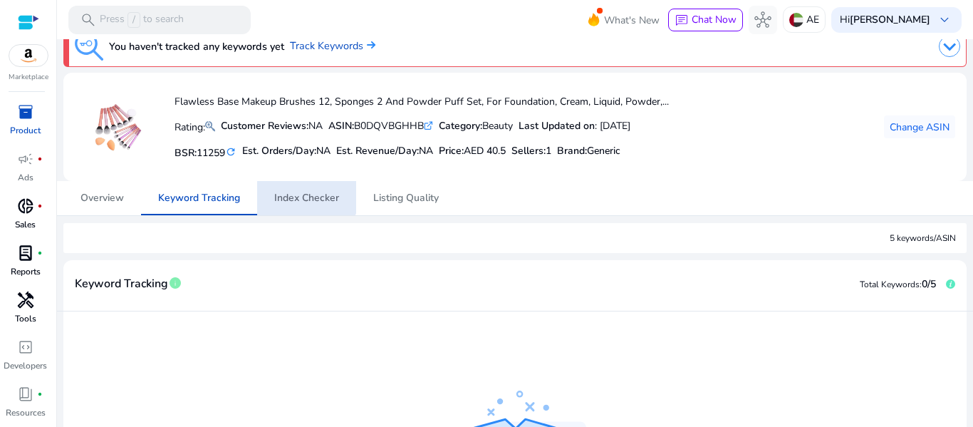
drag, startPoint x: 301, startPoint y: 191, endPoint x: 326, endPoint y: 189, distance: 25.7
click at [300, 193] on span "Index Checker" at bounding box center [306, 198] width 65 height 10
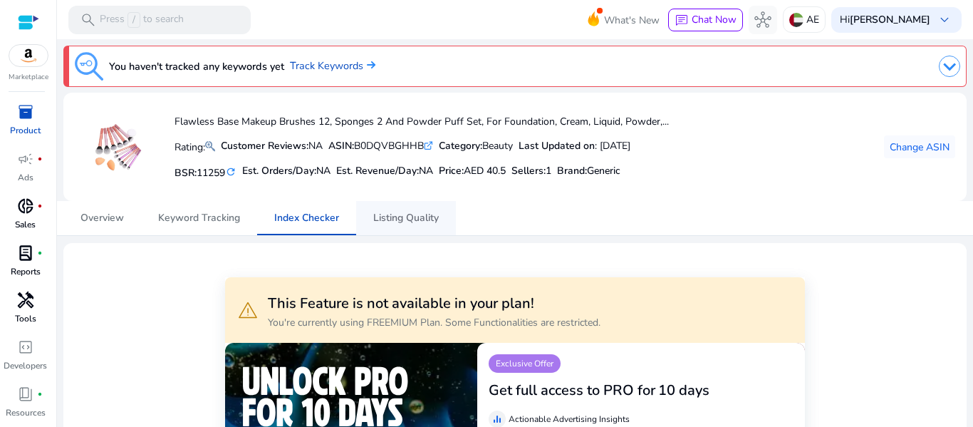
click at [377, 217] on span "Listing Quality" at bounding box center [406, 218] width 66 height 10
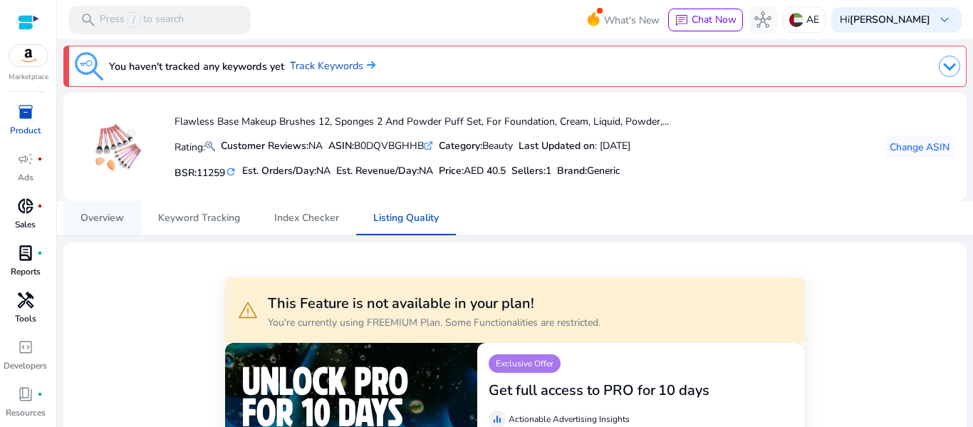
click at [108, 219] on span "Overview" at bounding box center [101, 218] width 43 height 10
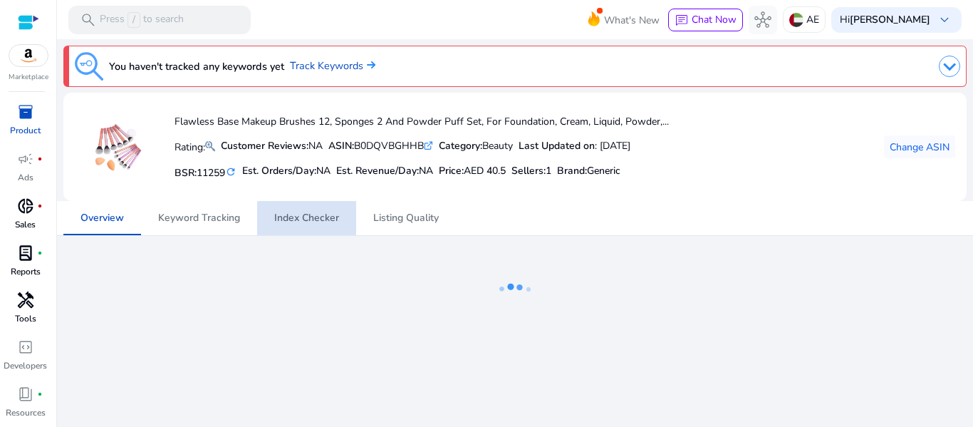
click at [324, 219] on span "Index Checker" at bounding box center [306, 218] width 65 height 10
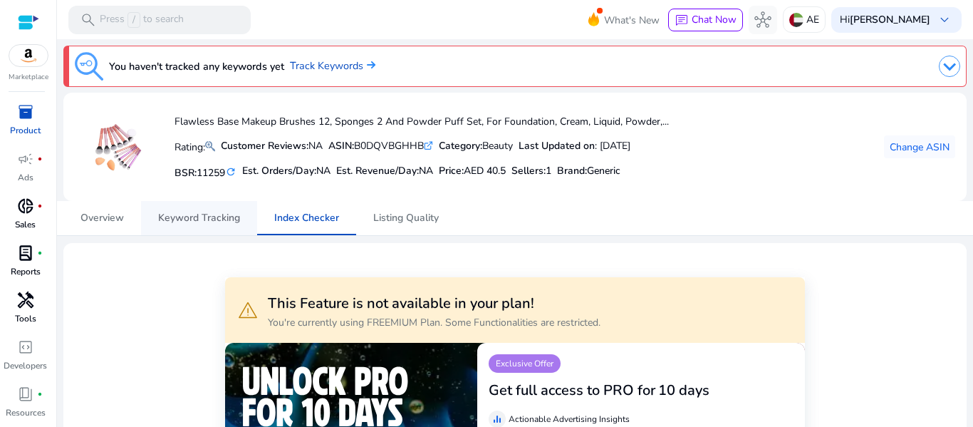
click at [211, 223] on span "Keyword Tracking" at bounding box center [199, 218] width 82 height 10
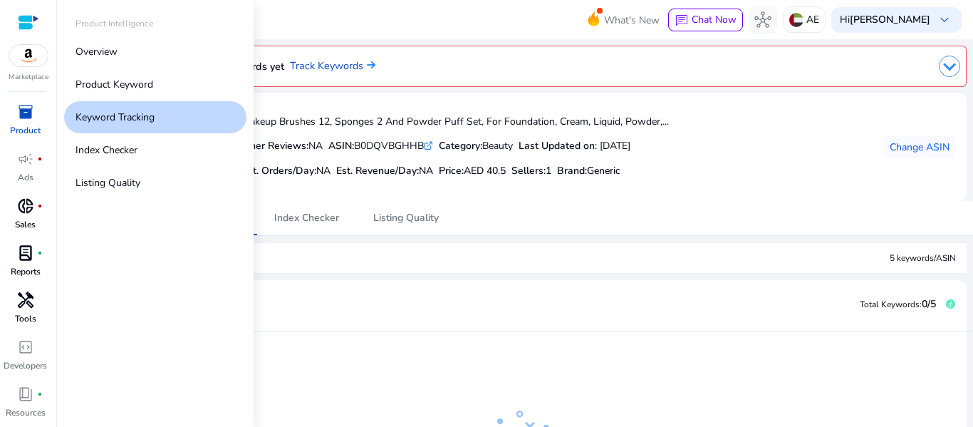
click at [30, 114] on span "inventory_2" at bounding box center [25, 111] width 17 height 17
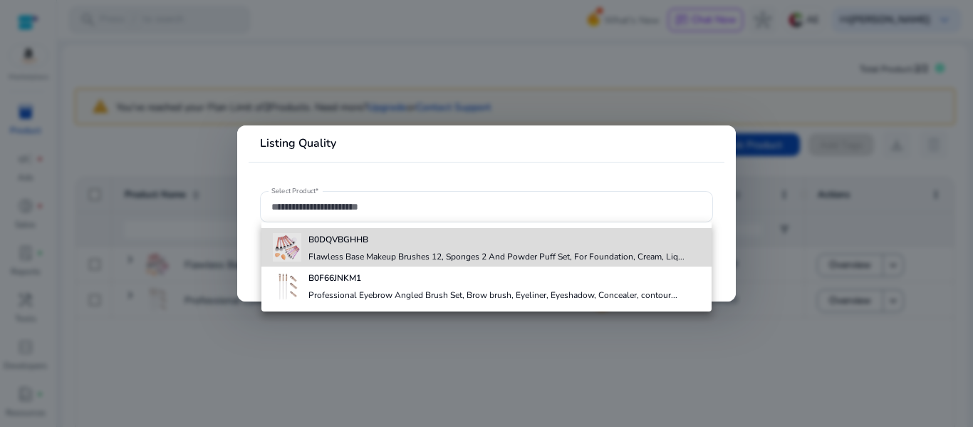
click at [298, 234] on img at bounding box center [287, 247] width 28 height 28
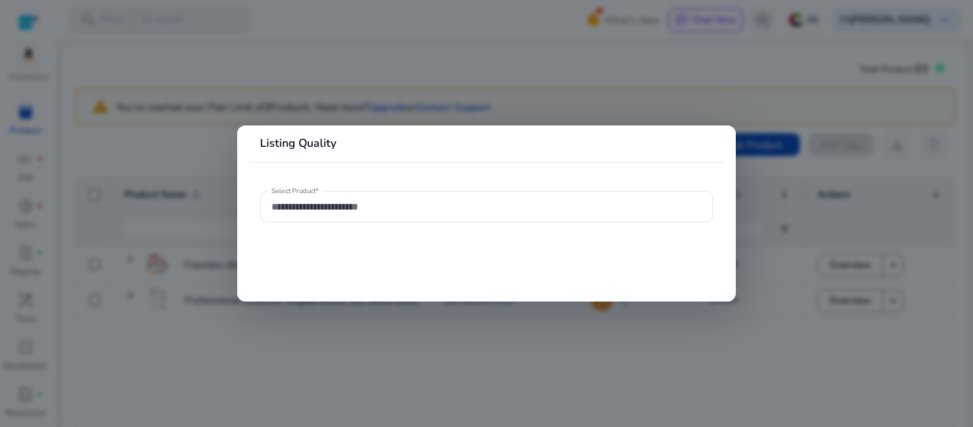
type input "**********"
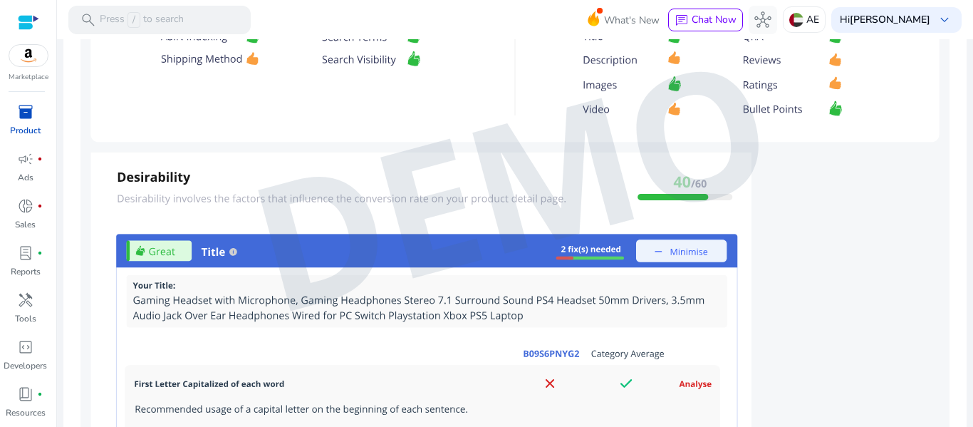
scroll to position [944, 0]
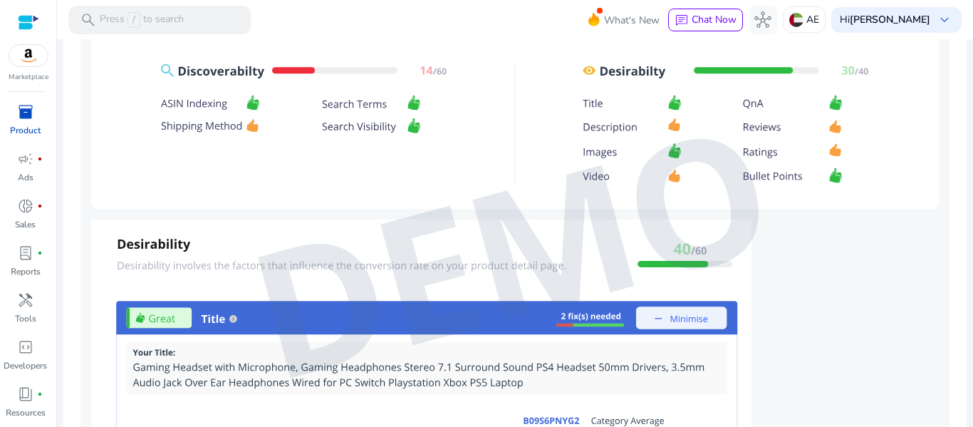
click at [209, 124] on img at bounding box center [514, 252] width 869 height 906
click at [243, 123] on img at bounding box center [514, 252] width 869 height 906
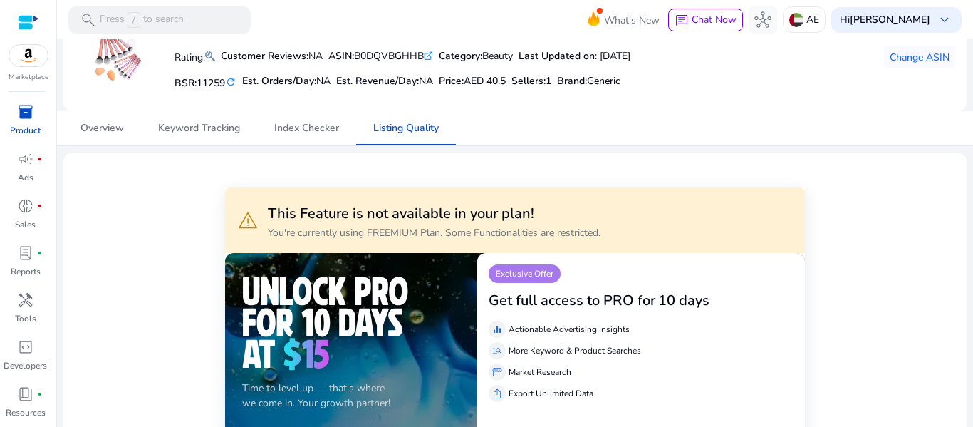
scroll to position [0, 0]
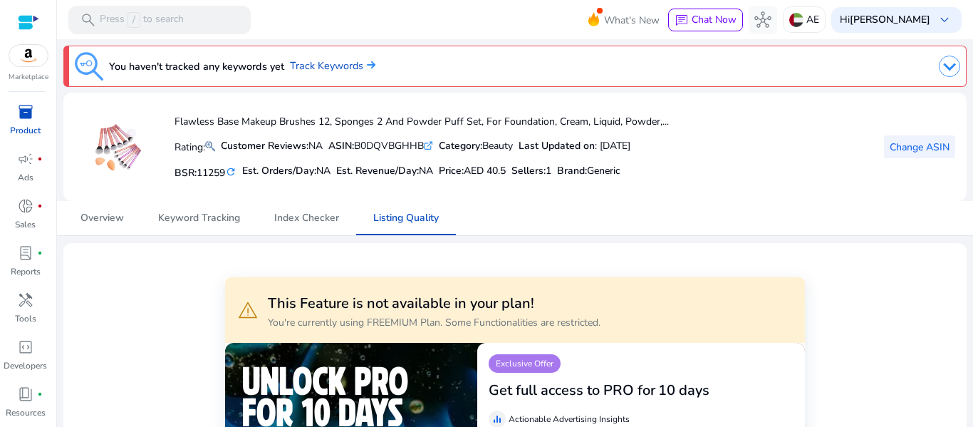
click at [922, 148] on span "Change ASIN" at bounding box center [920, 147] width 60 height 15
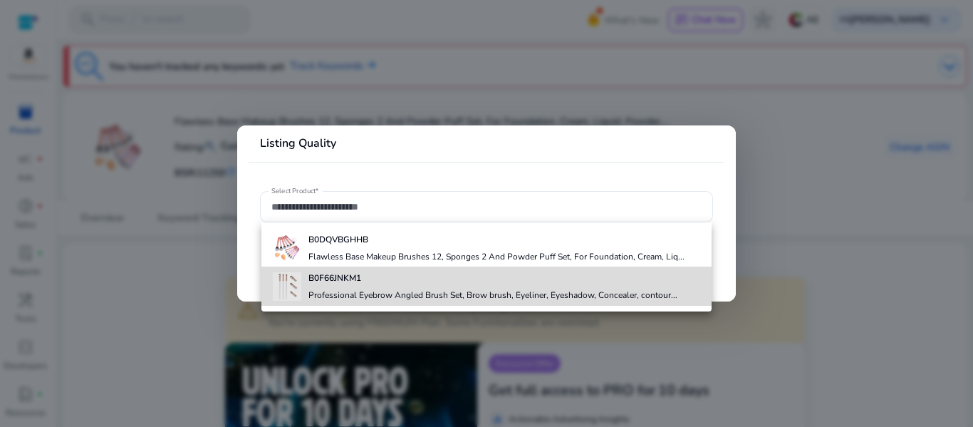
click at [551, 284] on div "B0F66JNKM1 Professional Eyebrow Angled Brush Set, Brow brush, Eyeliner, Eyeshad…" at bounding box center [492, 285] width 369 height 38
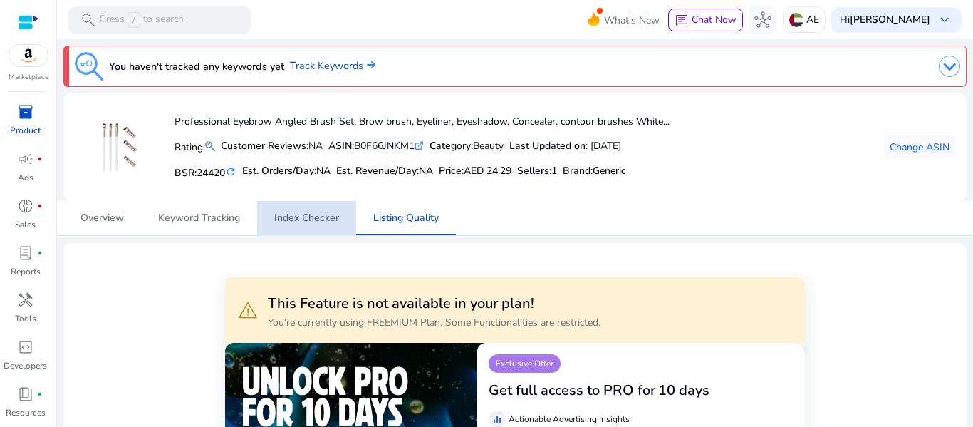
click at [323, 209] on span "Index Checker" at bounding box center [306, 218] width 65 height 34
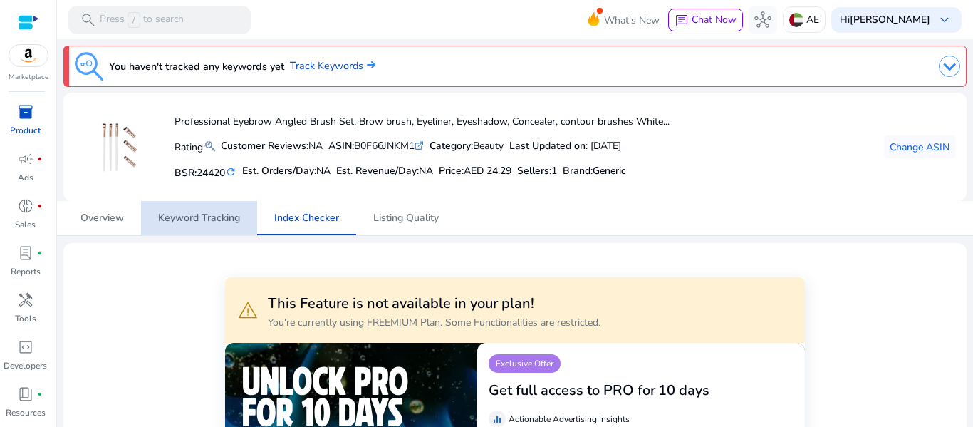
click at [197, 220] on span "Keyword Tracking" at bounding box center [199, 218] width 82 height 10
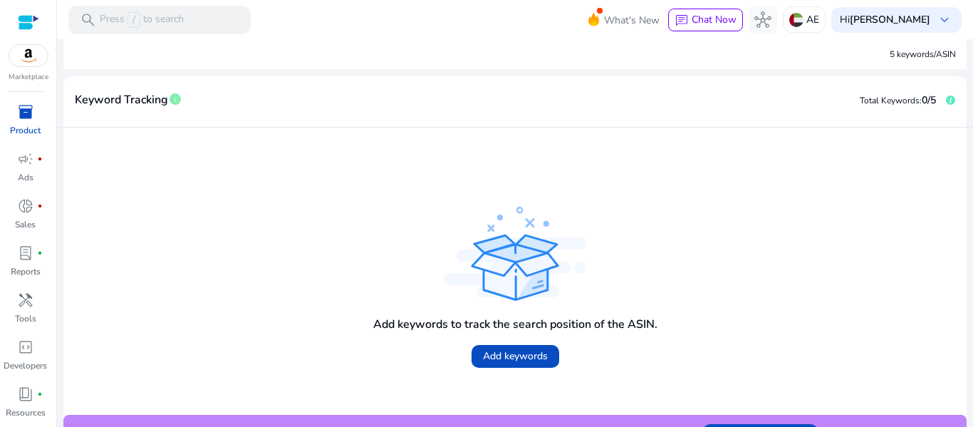
scroll to position [234, 0]
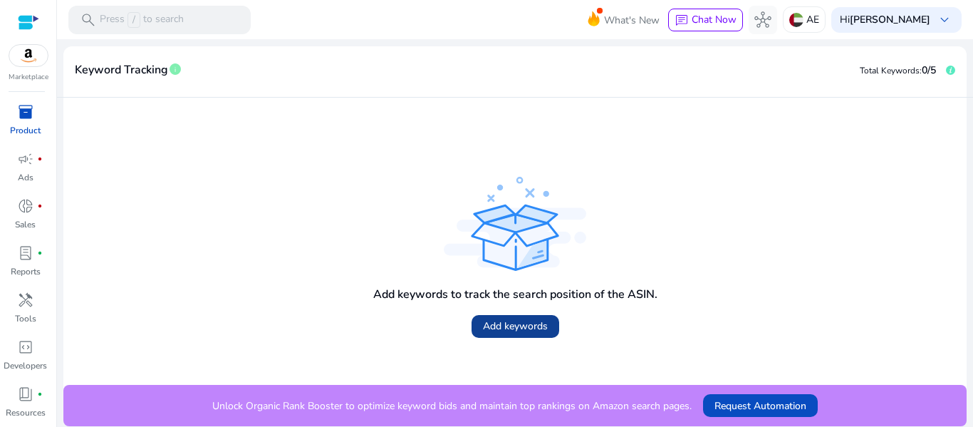
click at [524, 333] on span "Add keywords" at bounding box center [515, 325] width 65 height 15
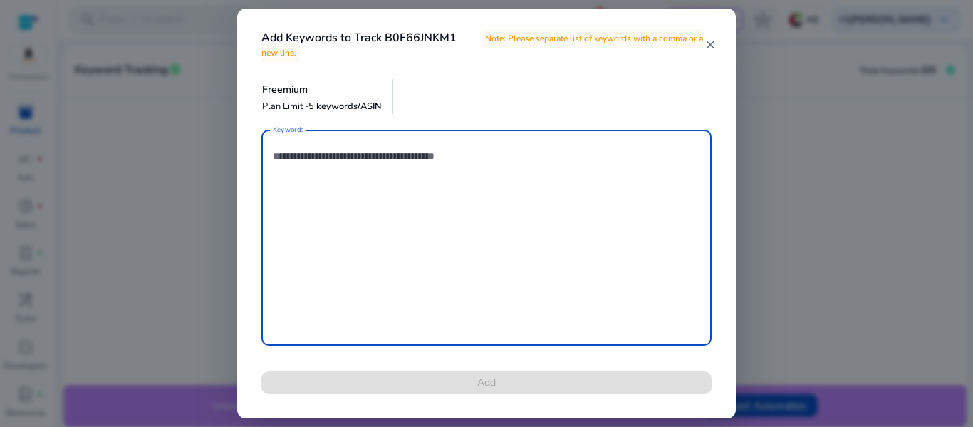
paste textarea "**********"
type textarea "**********"
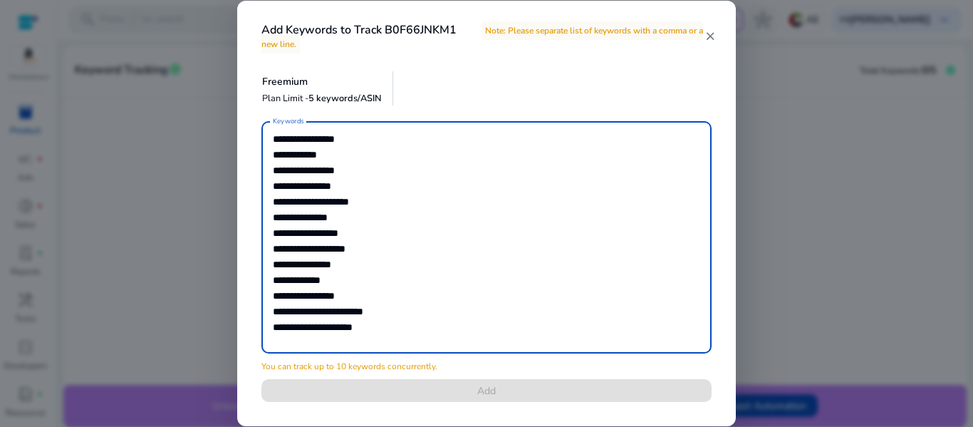
scroll to position [0, 0]
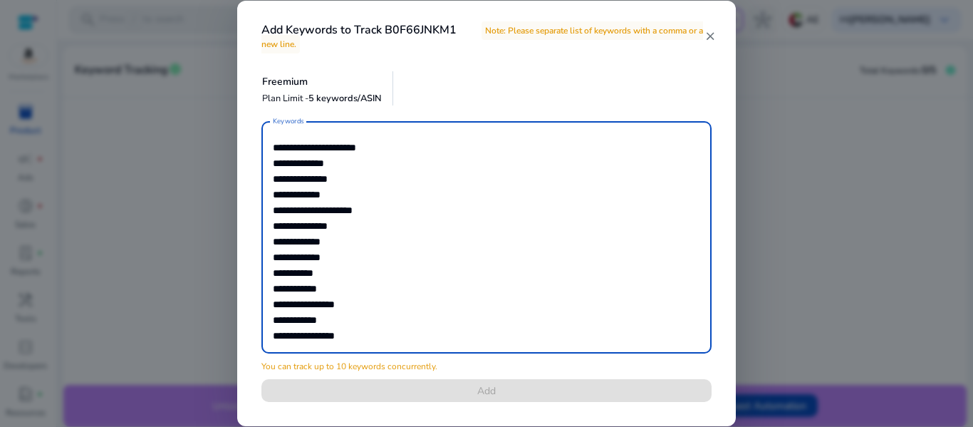
click at [592, 209] on textarea "**********" at bounding box center [486, 237] width 427 height 218
click at [329, 147] on textarea "**********" at bounding box center [486, 237] width 427 height 218
click at [402, 154] on textarea "**********" at bounding box center [486, 237] width 427 height 218
click at [390, 167] on textarea "**********" at bounding box center [486, 237] width 427 height 218
click at [397, 230] on textarea "**********" at bounding box center [486, 237] width 427 height 218
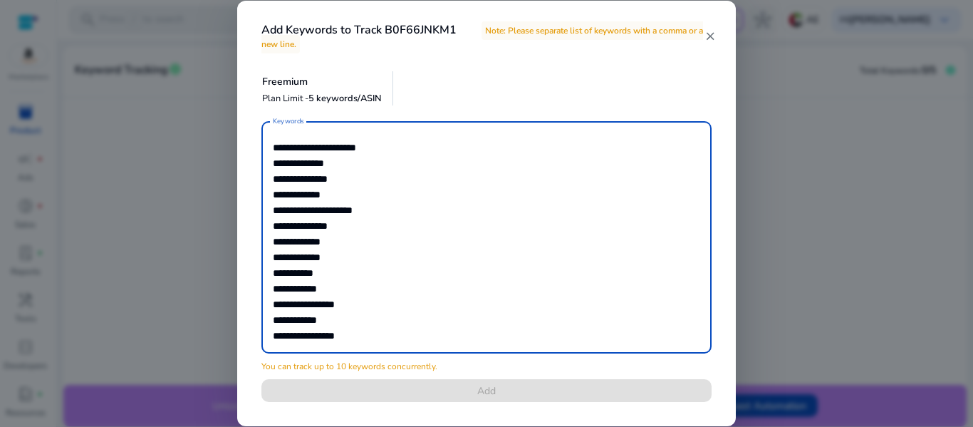
click at [403, 308] on textarea "**********" at bounding box center [486, 237] width 427 height 218
click at [408, 334] on textarea "**********" at bounding box center [486, 237] width 427 height 218
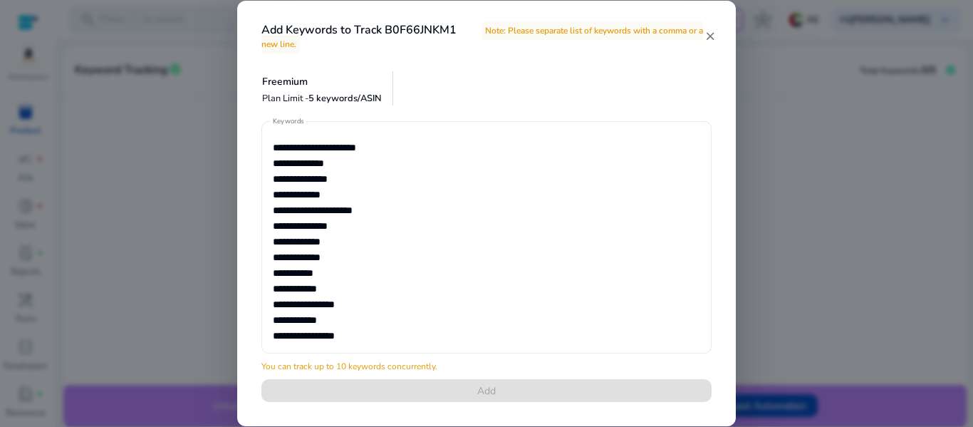
drag, startPoint x: 270, startPoint y: 227, endPoint x: 288, endPoint y: 273, distance: 48.9
click at [268, 301] on div "**********" at bounding box center [486, 237] width 450 height 232
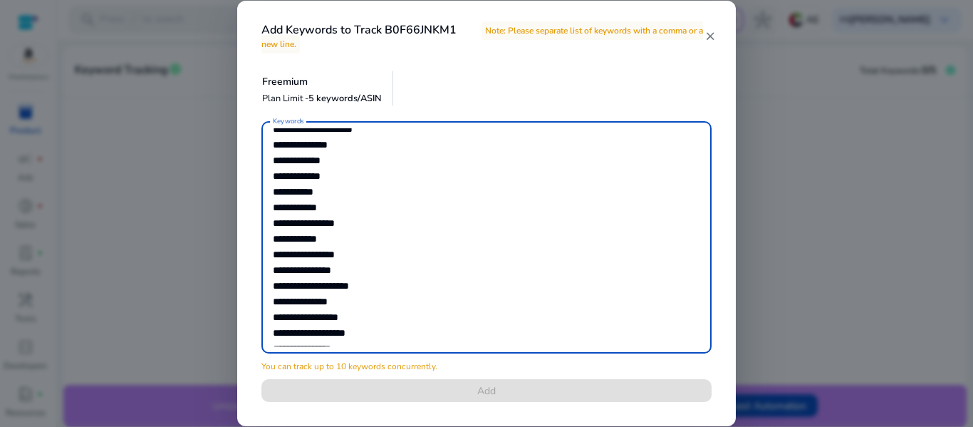
scroll to position [165, 0]
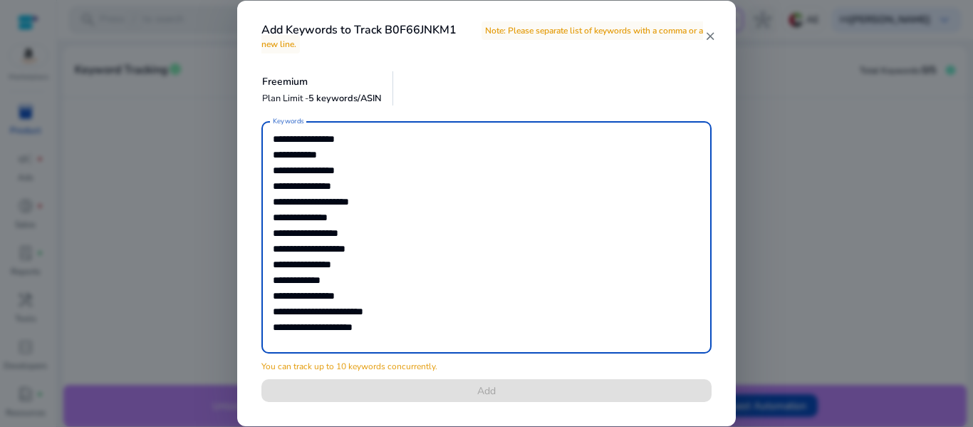
drag, startPoint x: 274, startPoint y: 227, endPoint x: 432, endPoint y: 340, distance: 195.1
click at [428, 342] on textarea "**********" at bounding box center [486, 237] width 427 height 218
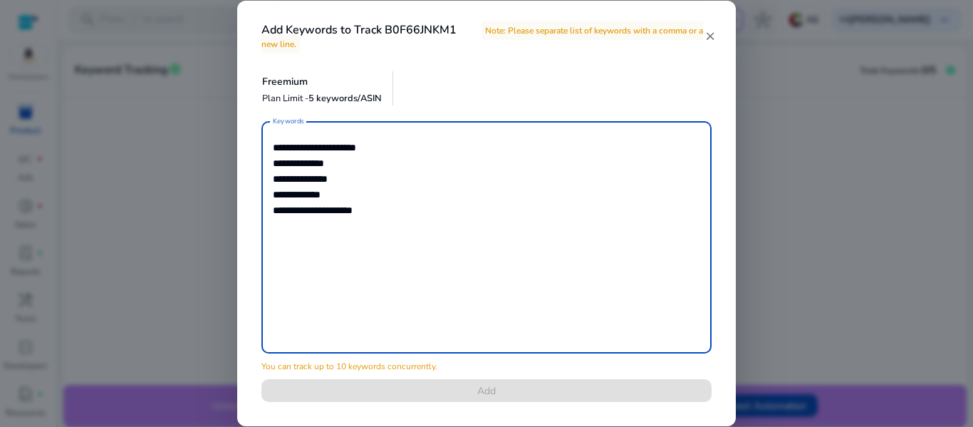
scroll to position [0, 0]
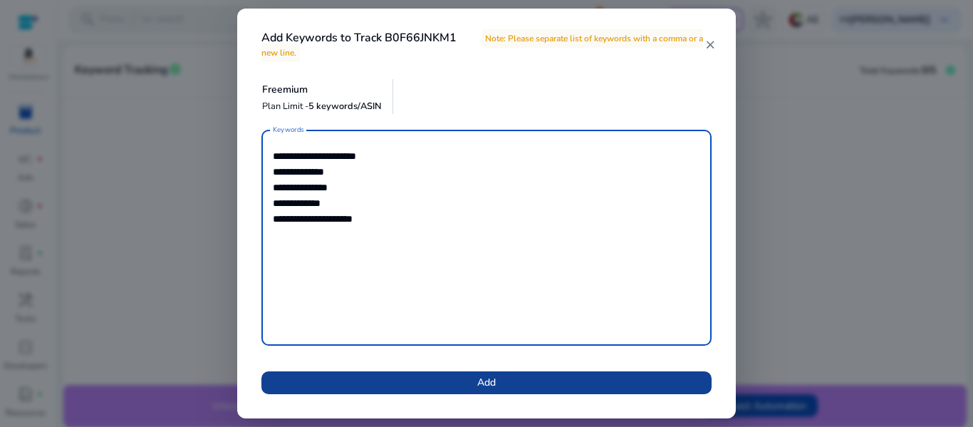
type textarea "**********"
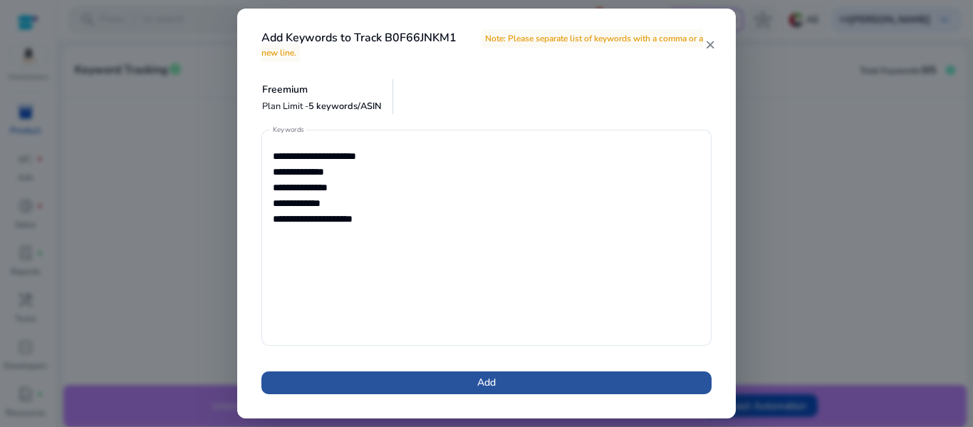
click at [499, 387] on span at bounding box center [486, 382] width 450 height 34
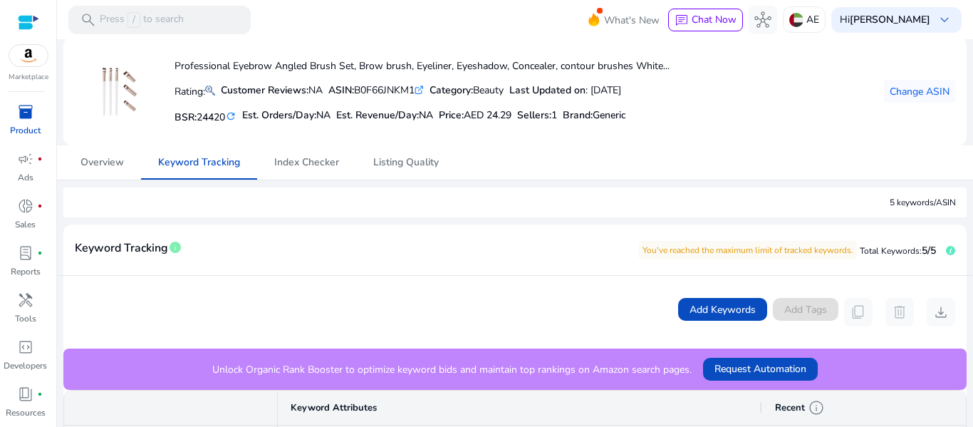
scroll to position [55, 0]
click at [704, 300] on span at bounding box center [722, 310] width 89 height 34
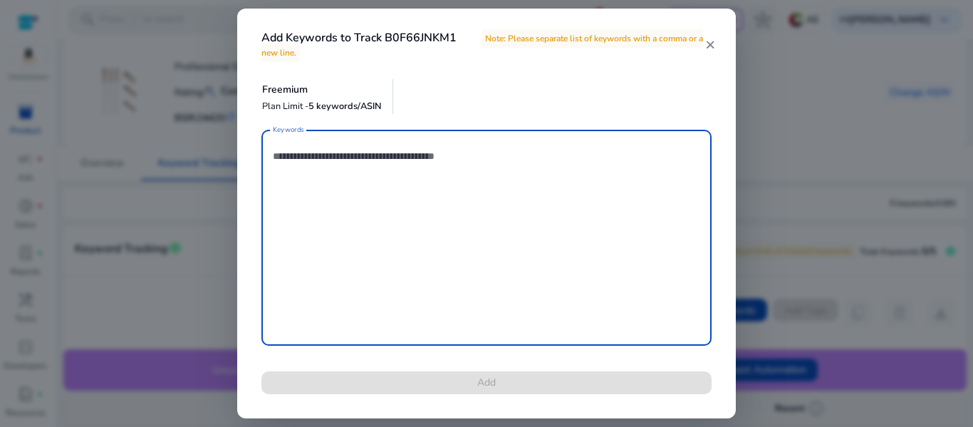
paste textarea "**********"
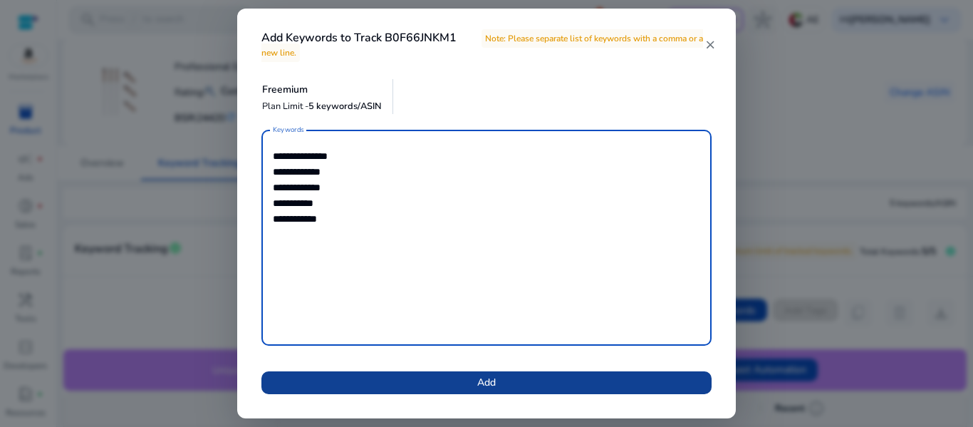
type textarea "**********"
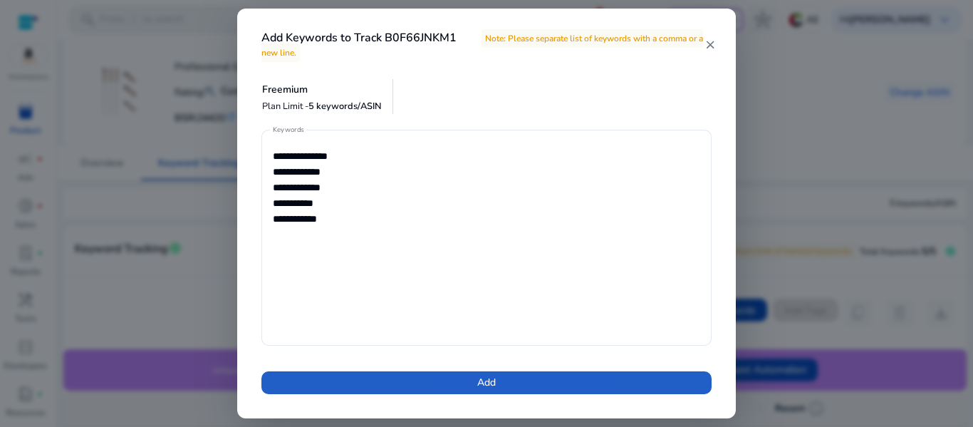
click at [482, 374] on span at bounding box center [486, 382] width 450 height 34
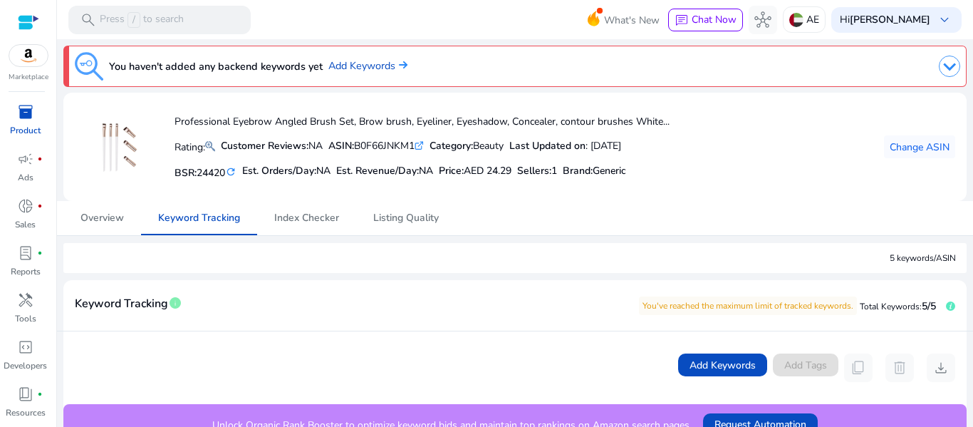
click at [479, 313] on mat-card-header "Keyword Tracking info You've reached the maximum limit of tracked keywords. Tot…" at bounding box center [514, 311] width 903 height 40
click at [938, 14] on span "keyboard_arrow_down" at bounding box center [944, 19] width 17 height 17
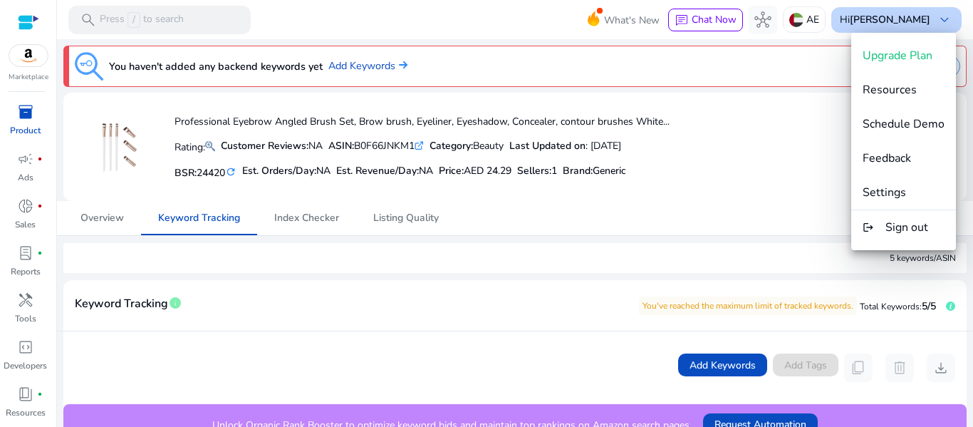
click at [938, 14] on div at bounding box center [486, 213] width 973 height 427
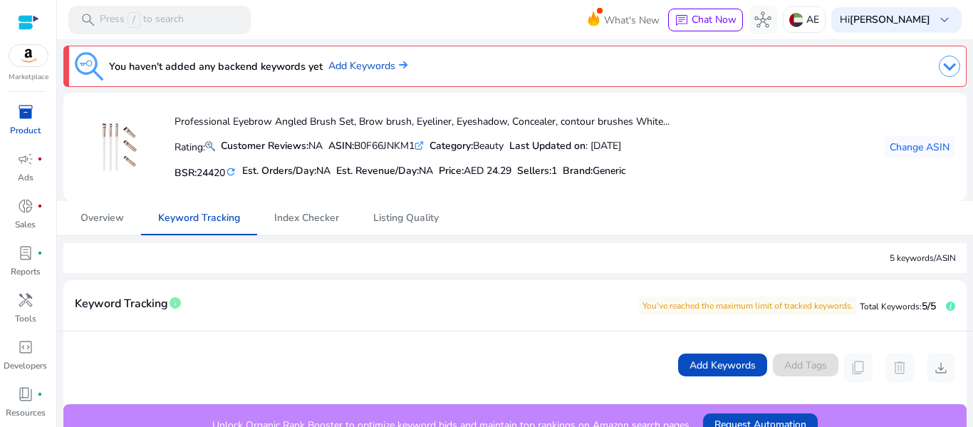
click at [437, 303] on mat-card-header "Keyword Tracking info You've reached the maximum limit of tracked keywords. Tot…" at bounding box center [514, 311] width 903 height 40
click at [25, 210] on span "donut_small" at bounding box center [25, 205] width 17 height 17
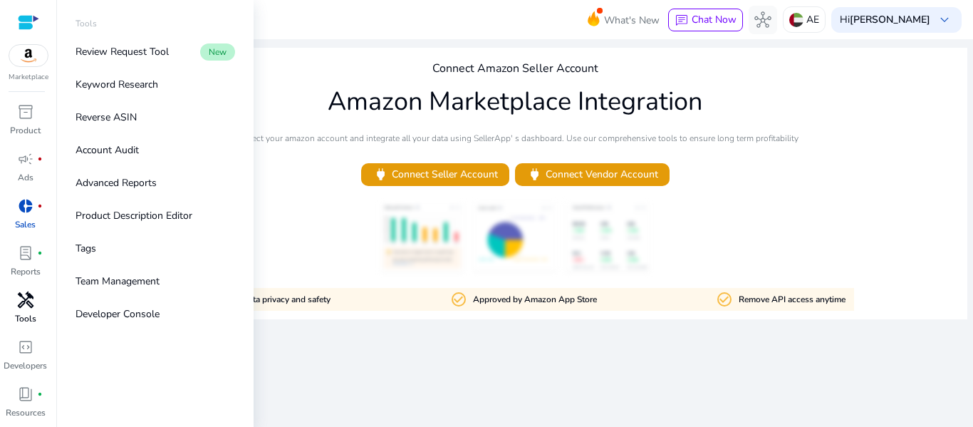
click at [27, 307] on span "handyman" at bounding box center [25, 299] width 17 height 17
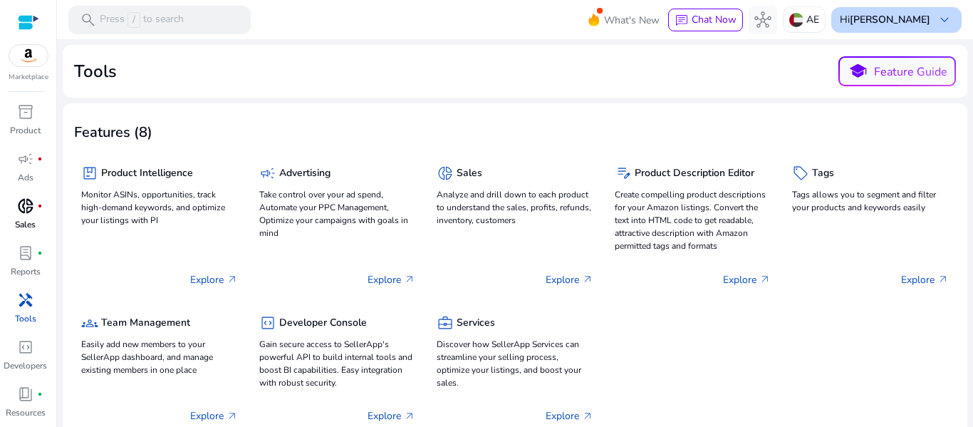
click at [939, 15] on span "keyboard_arrow_down" at bounding box center [944, 19] width 17 height 17
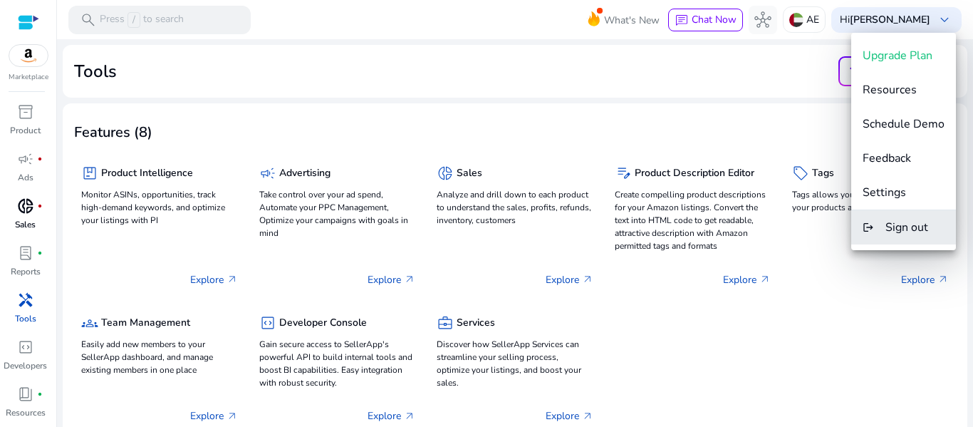
click at [890, 233] on span "Sign out" at bounding box center [906, 227] width 43 height 16
